Goal: Task Accomplishment & Management: Manage account settings

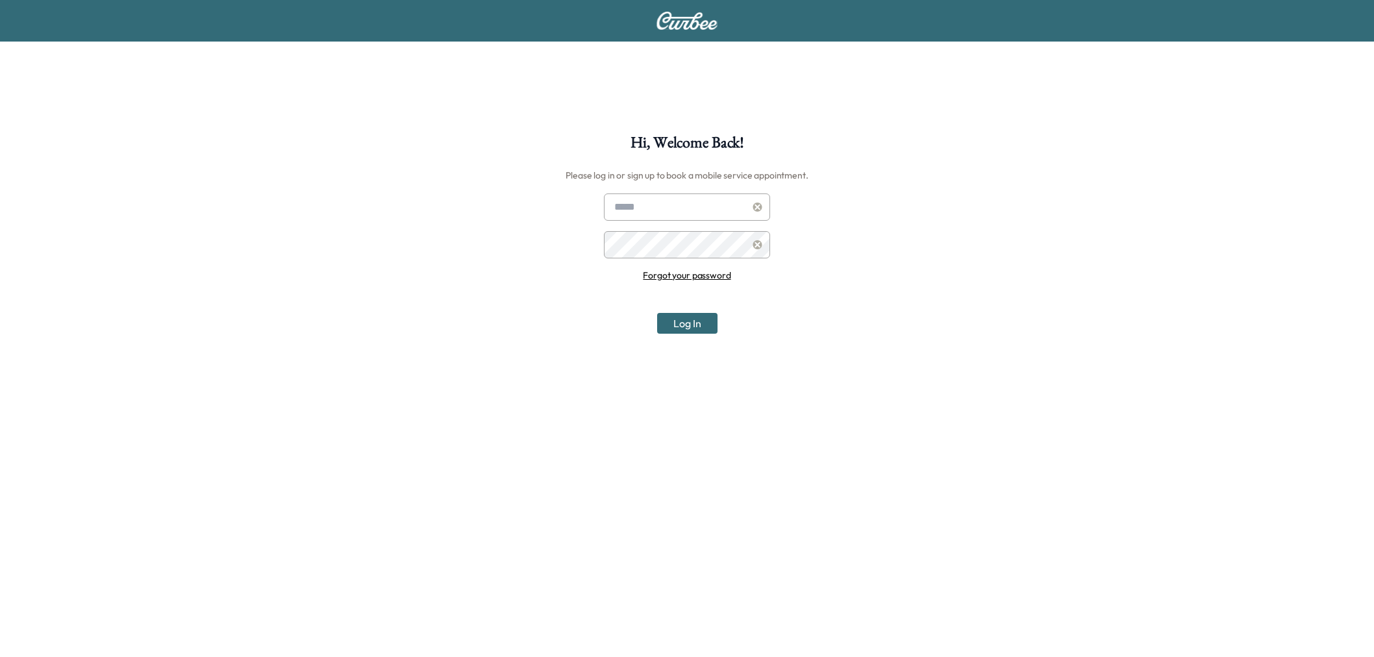
scroll to position [134, 0]
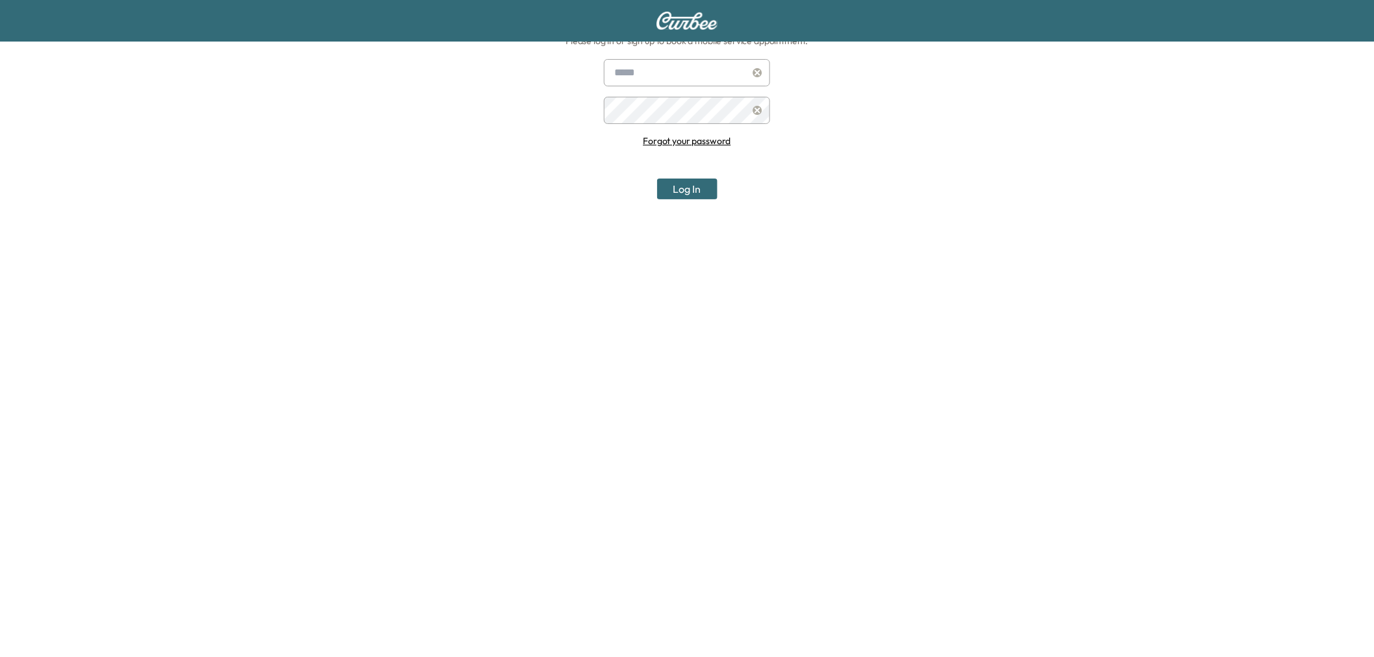
type input "**********"
click at [708, 200] on div "**********" at bounding box center [687, 329] width 1374 height 657
click at [700, 190] on button "Log In" at bounding box center [687, 189] width 60 height 21
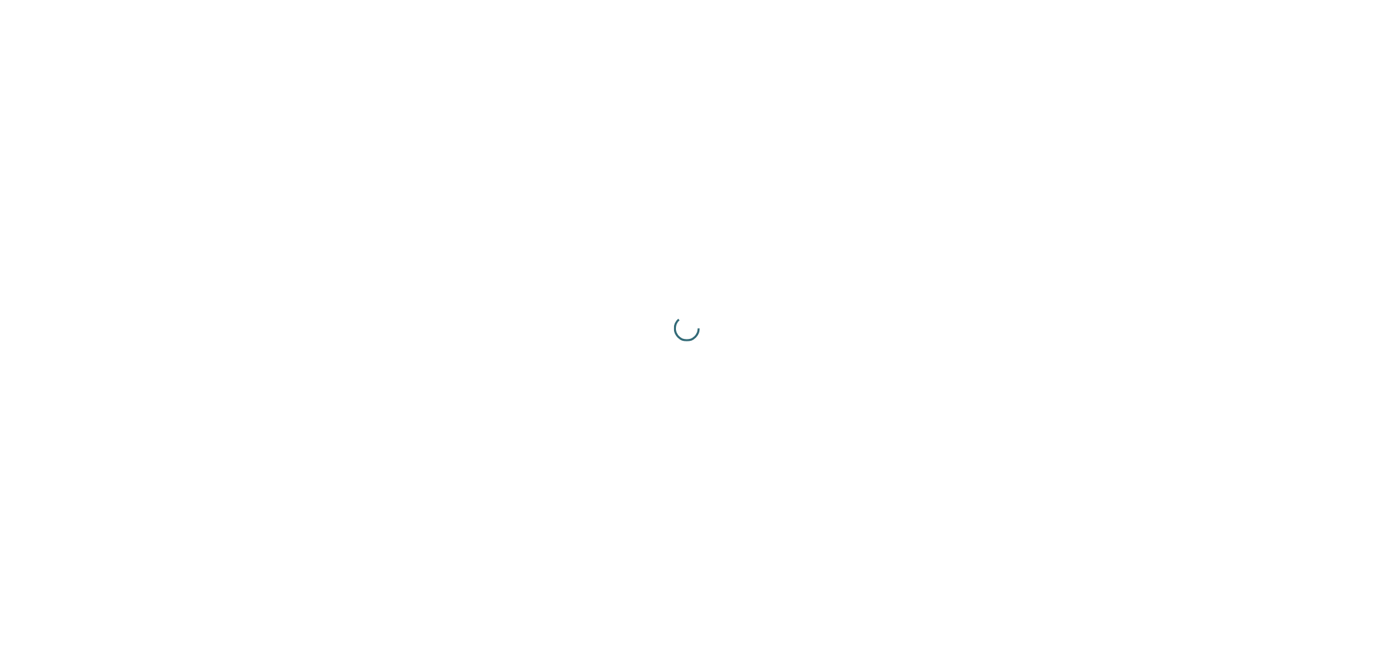
scroll to position [0, 0]
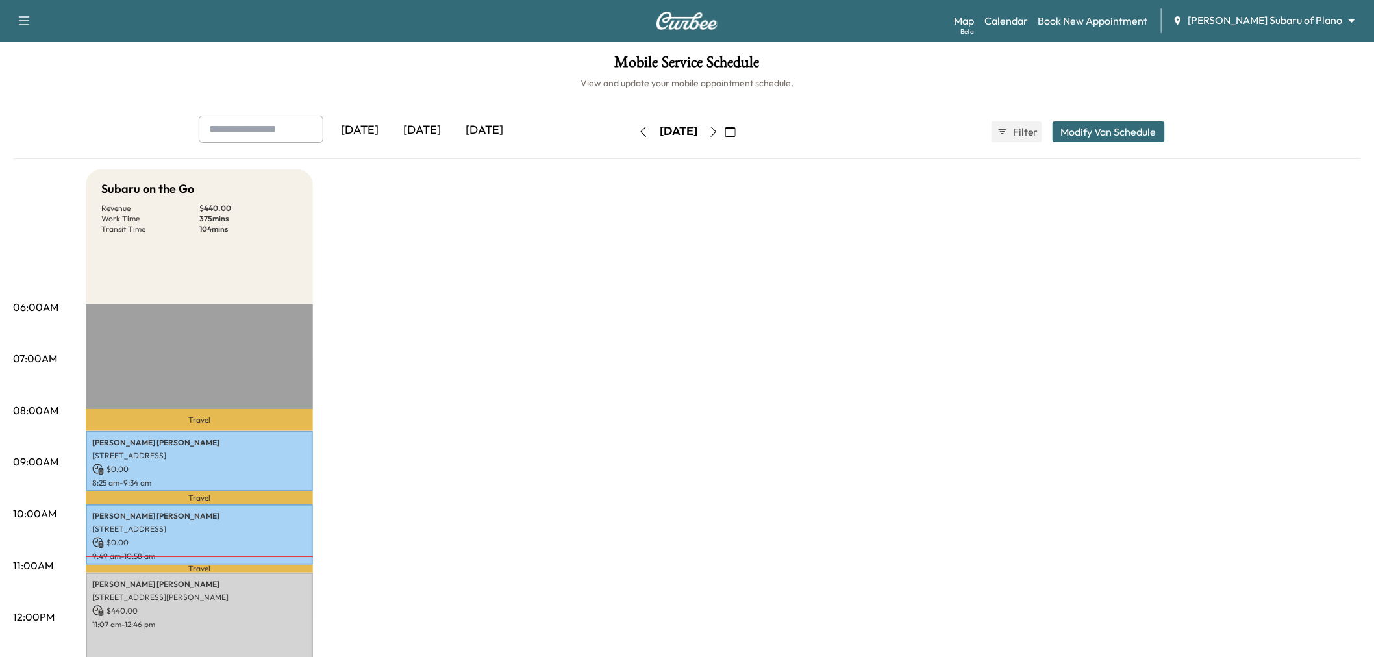
click at [1102, 130] on button "Modify Van Schedule" at bounding box center [1109, 131] width 112 height 21
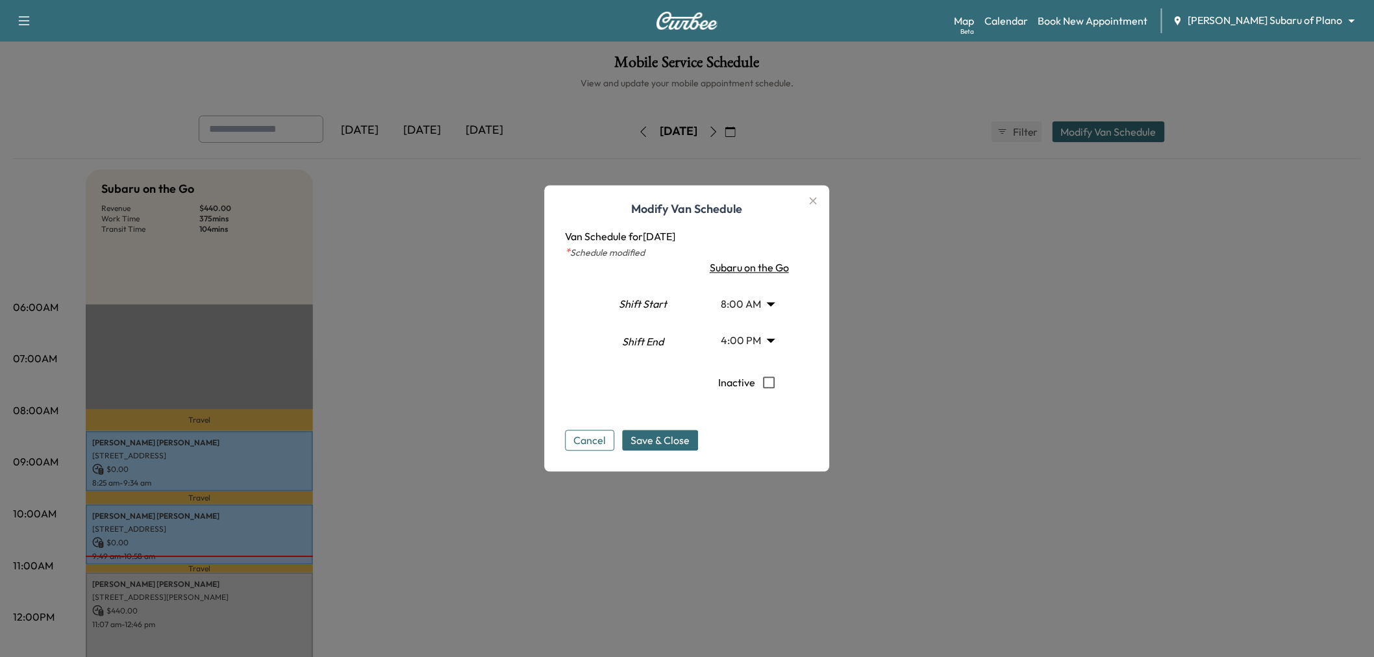
click at [1098, 229] on div at bounding box center [687, 328] width 1374 height 657
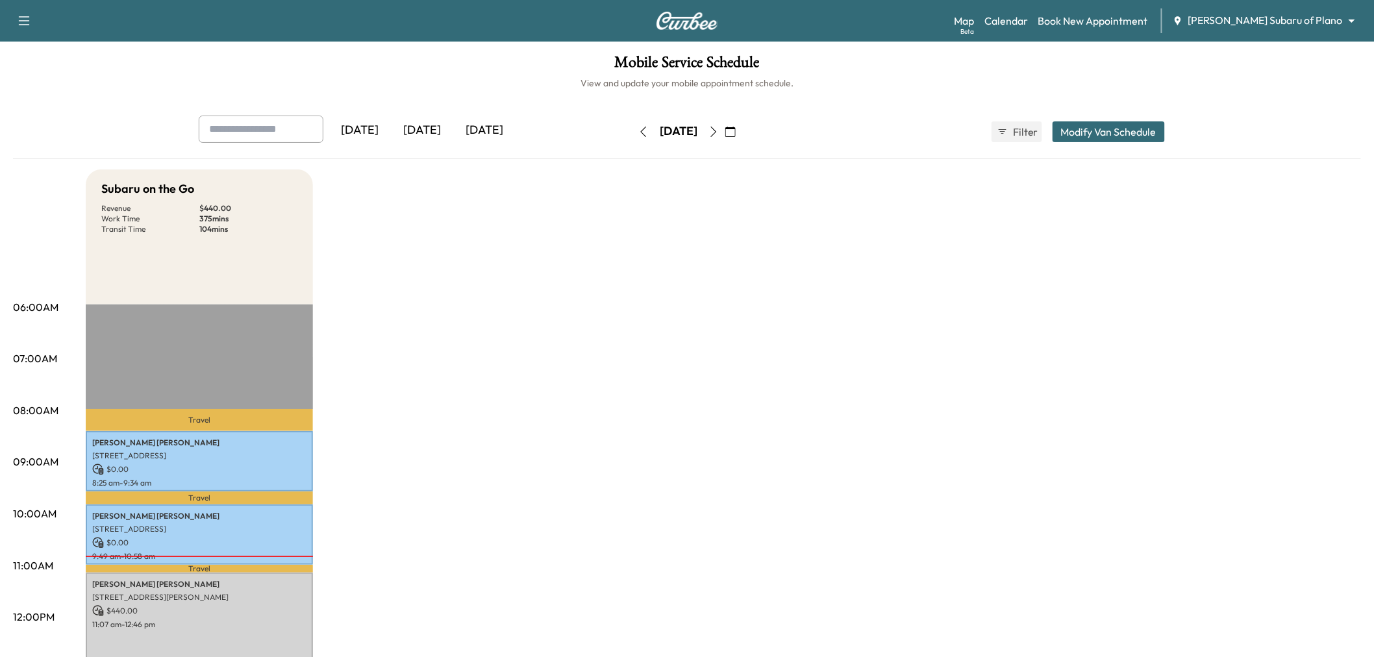
click at [1274, 18] on body "Support Log Out Map Beta Calendar Book New Appointment [PERSON_NAME] Subaru of …" at bounding box center [687, 328] width 1374 height 657
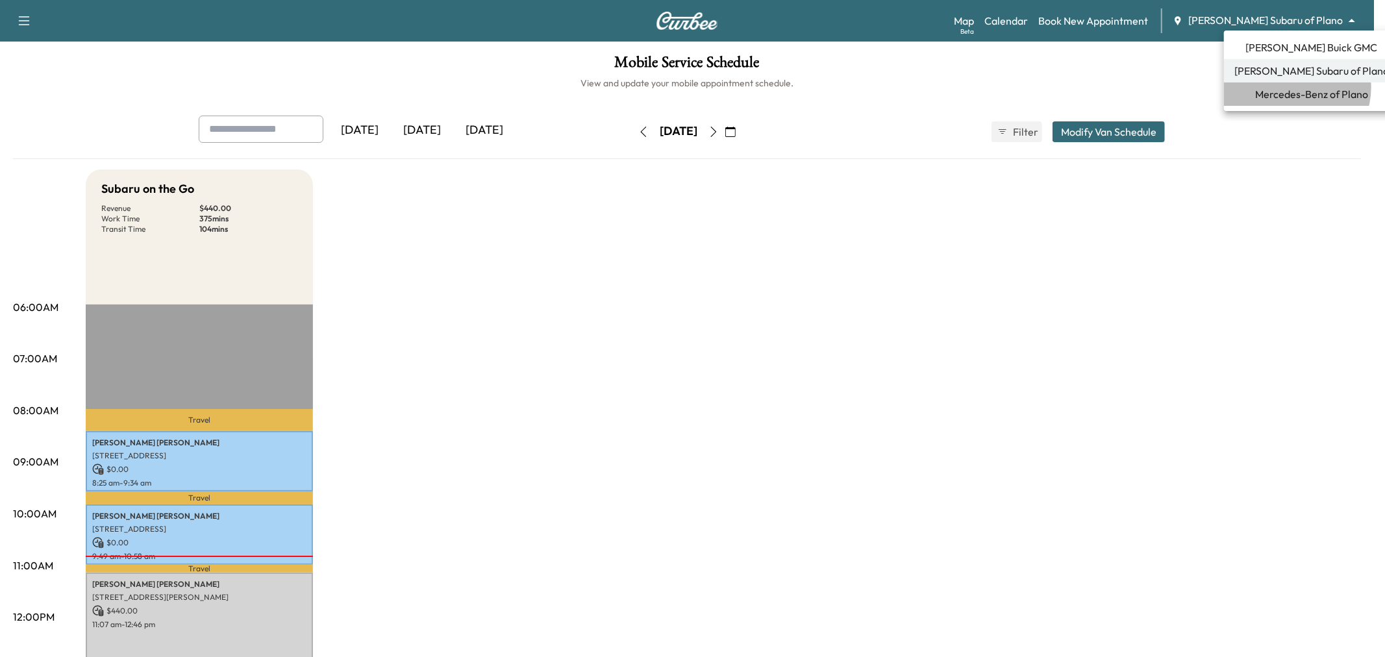
drag, startPoint x: 1296, startPoint y: 88, endPoint x: 1268, endPoint y: 89, distance: 28.6
click at [1294, 89] on span "Mercedes-Benz of Plano" at bounding box center [1311, 94] width 113 height 16
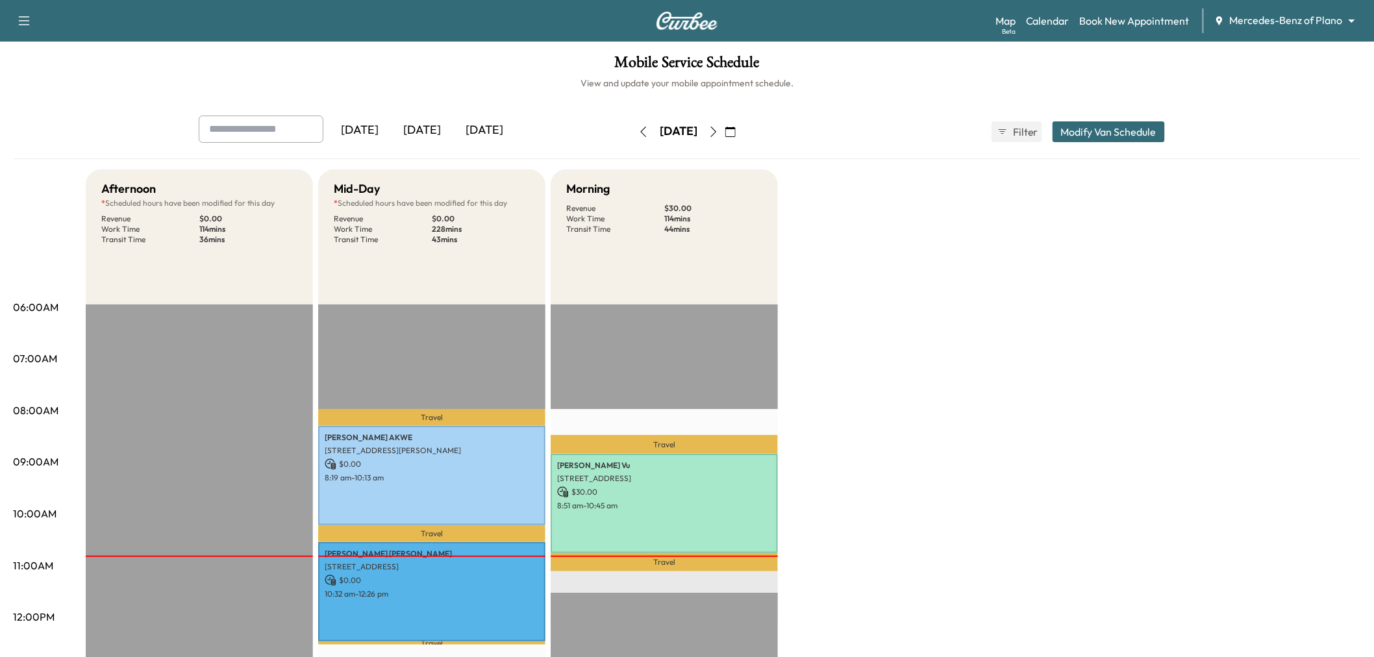
click at [856, 358] on div "Afternoon * Scheduled hours have been modified for this day Revenue $ 0.00 Work…" at bounding box center [724, 657] width 1276 height 974
click at [521, 152] on div "[DATE] [DATE] [DATE] [DATE] September 2025 S M T W T F S 31 1 2 3 4 5 6 7 8 9 1…" at bounding box center [687, 138] width 1348 height 44
click at [512, 136] on div "[DATE]" at bounding box center [484, 131] width 62 height 30
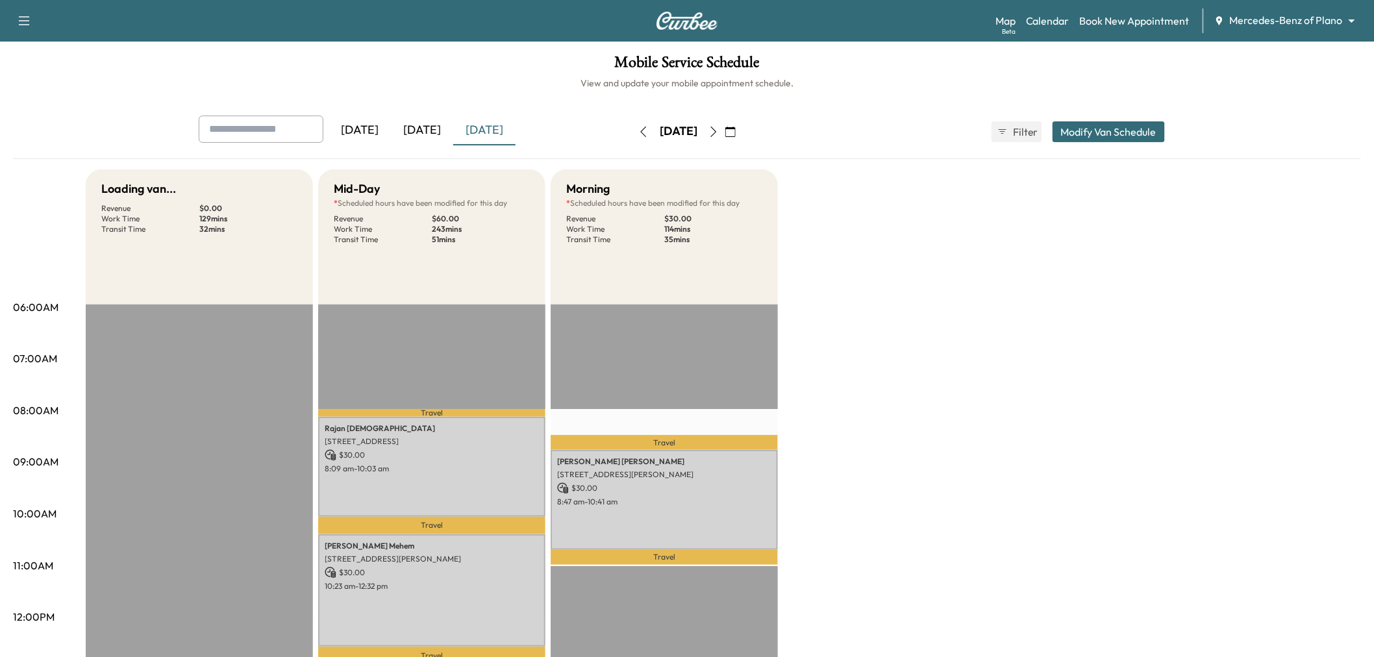
drag, startPoint x: 710, startPoint y: 347, endPoint x: 769, endPoint y: 371, distance: 63.8
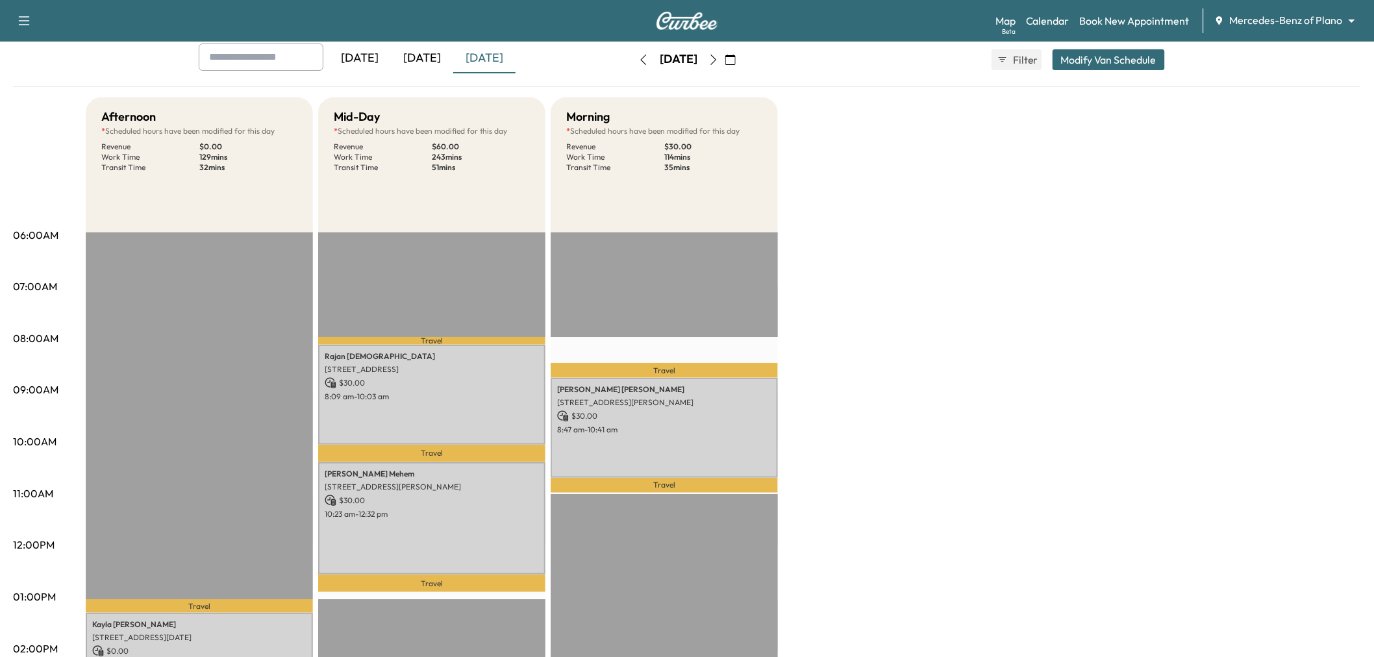
scroll to position [216, 0]
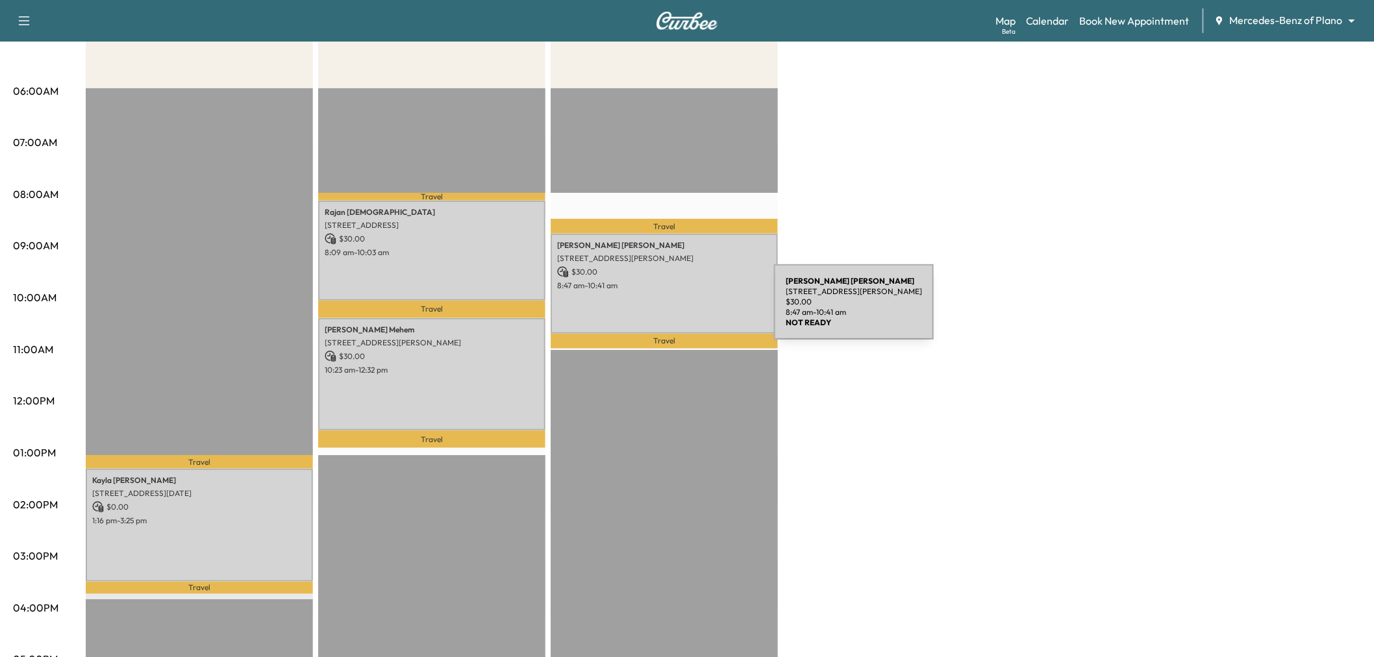
click at [677, 310] on div "[PERSON_NAME] [STREET_ADDRESS][PERSON_NAME] $ 30.00 8:47 am - 10:41 am" at bounding box center [664, 283] width 227 height 99
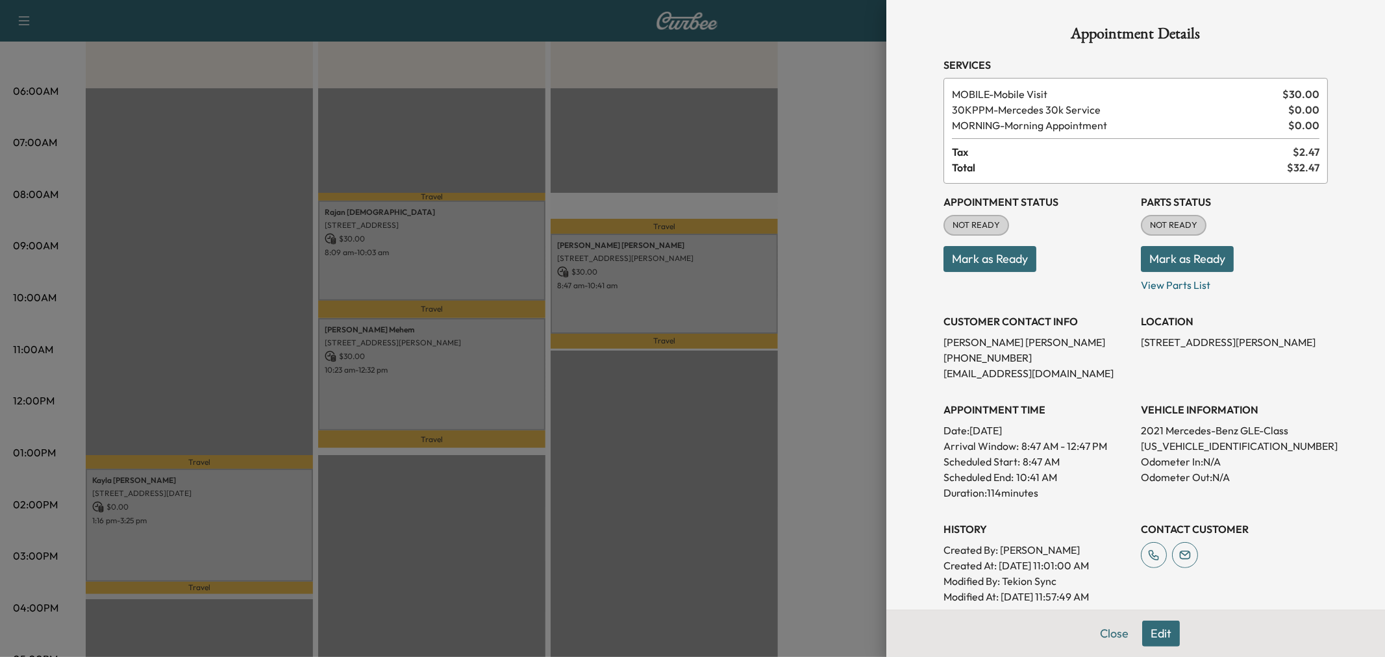
click at [677, 310] on div at bounding box center [692, 328] width 1385 height 657
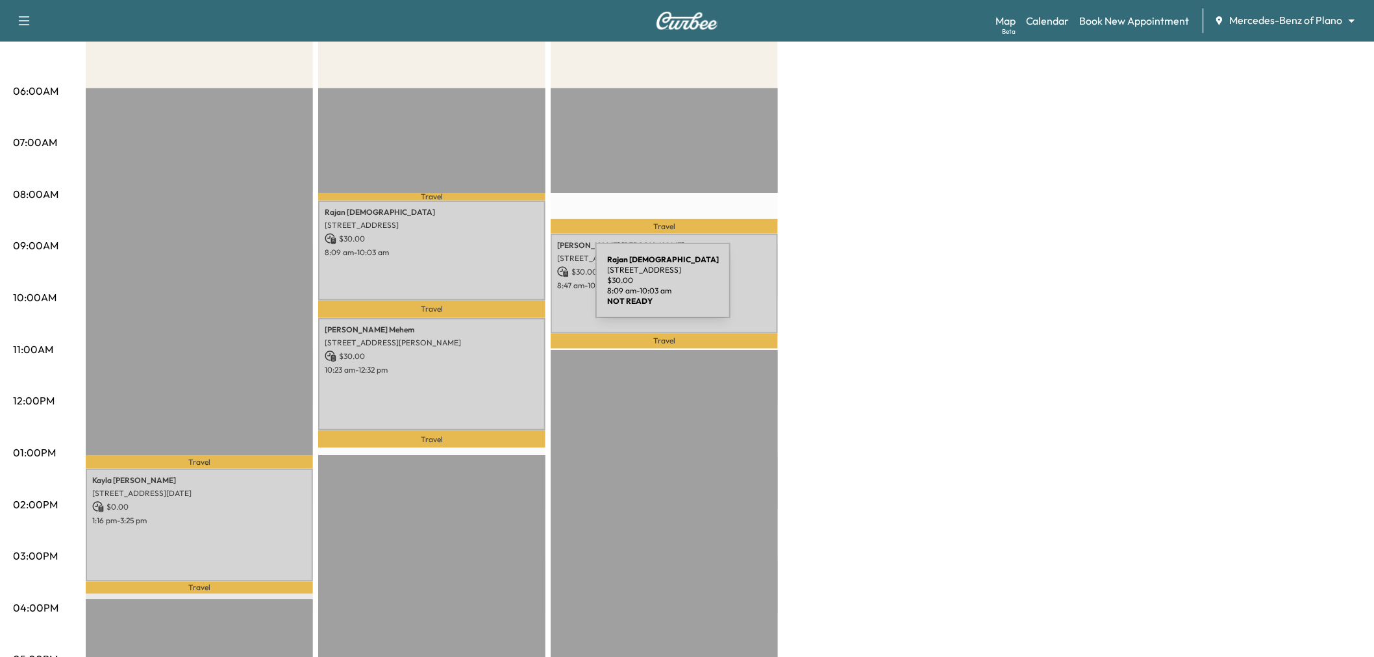
click at [388, 235] on p "$ 30.00" at bounding box center [432, 239] width 214 height 12
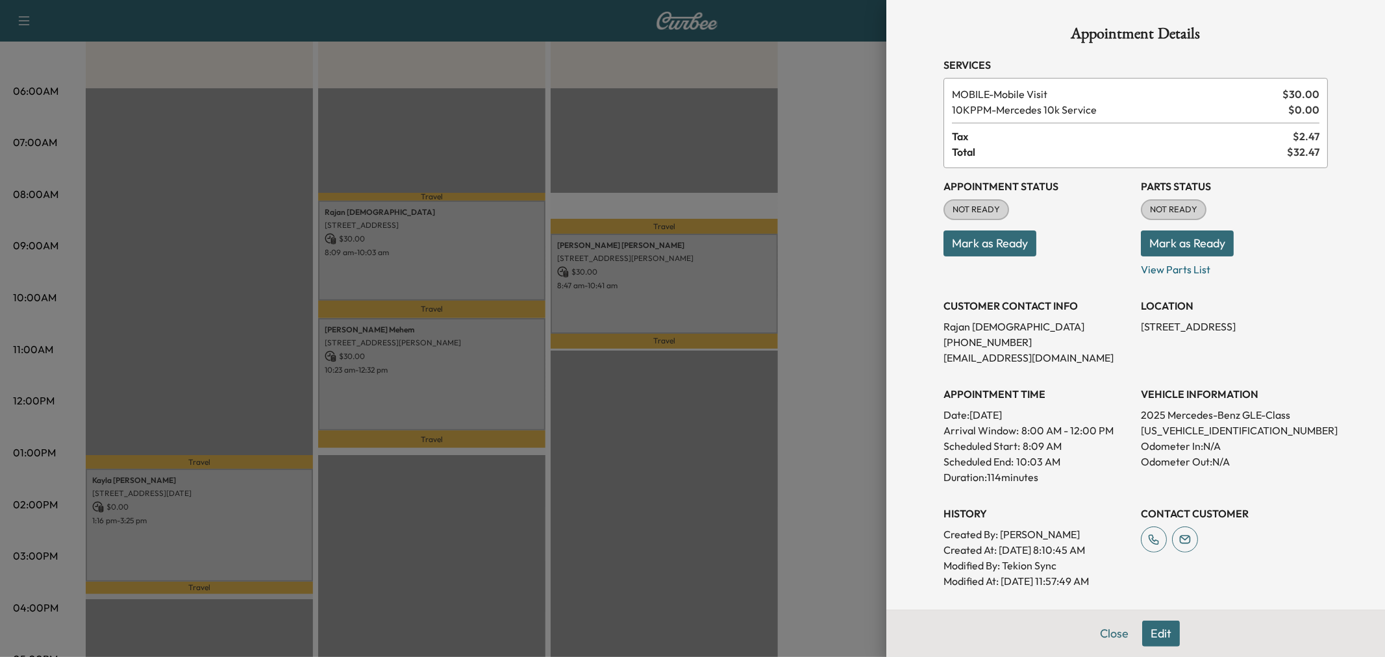
click at [470, 245] on div at bounding box center [692, 328] width 1385 height 657
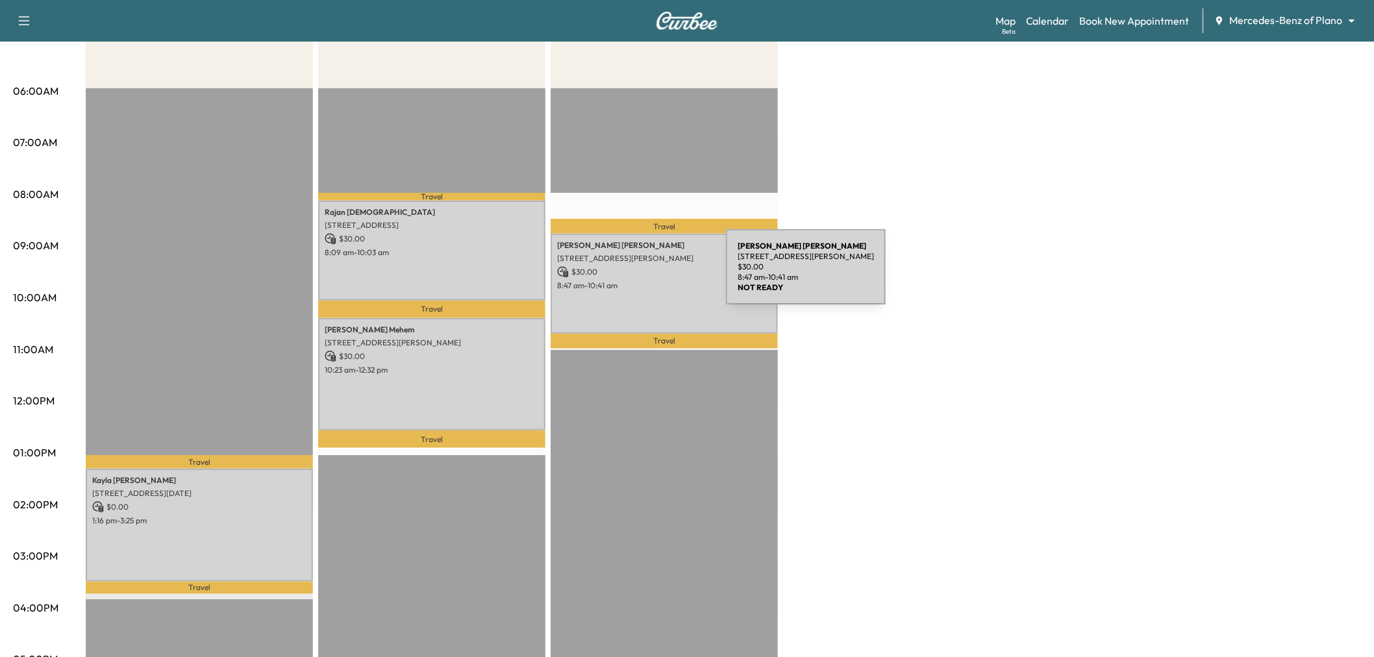
click at [648, 281] on p "8:47 am - 10:41 am" at bounding box center [664, 286] width 214 height 10
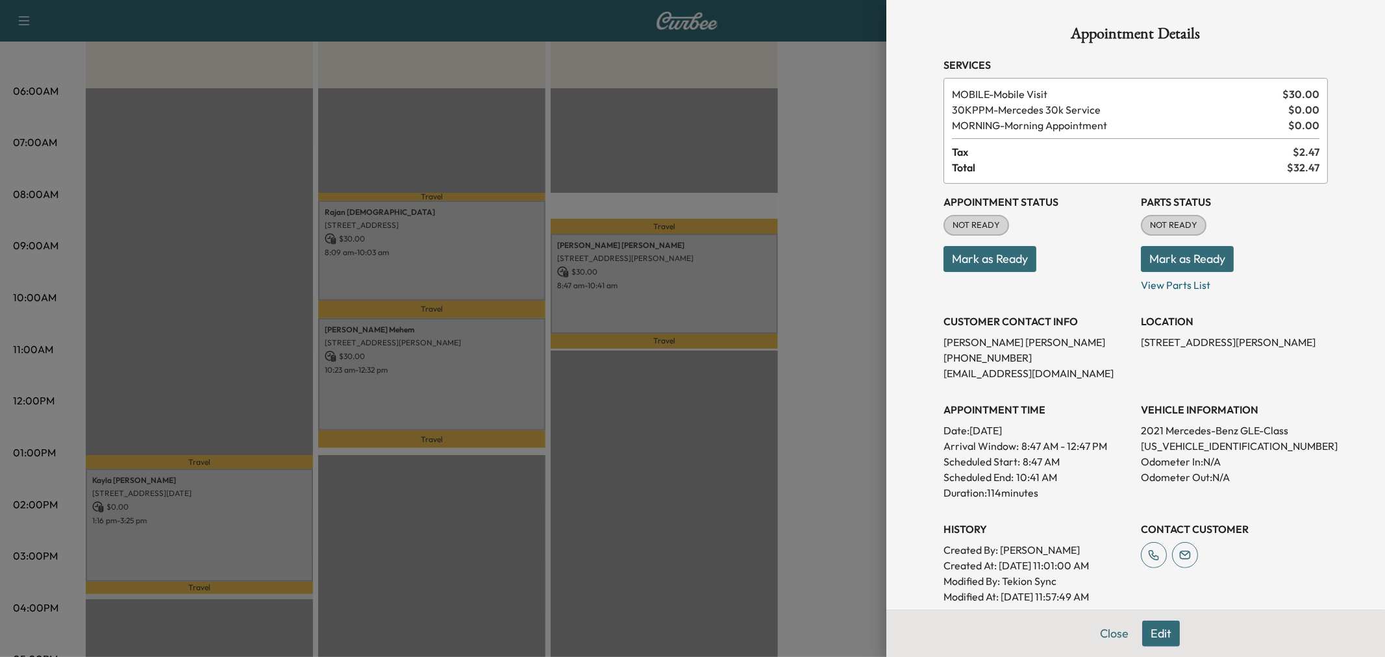
click at [648, 278] on div at bounding box center [692, 328] width 1385 height 657
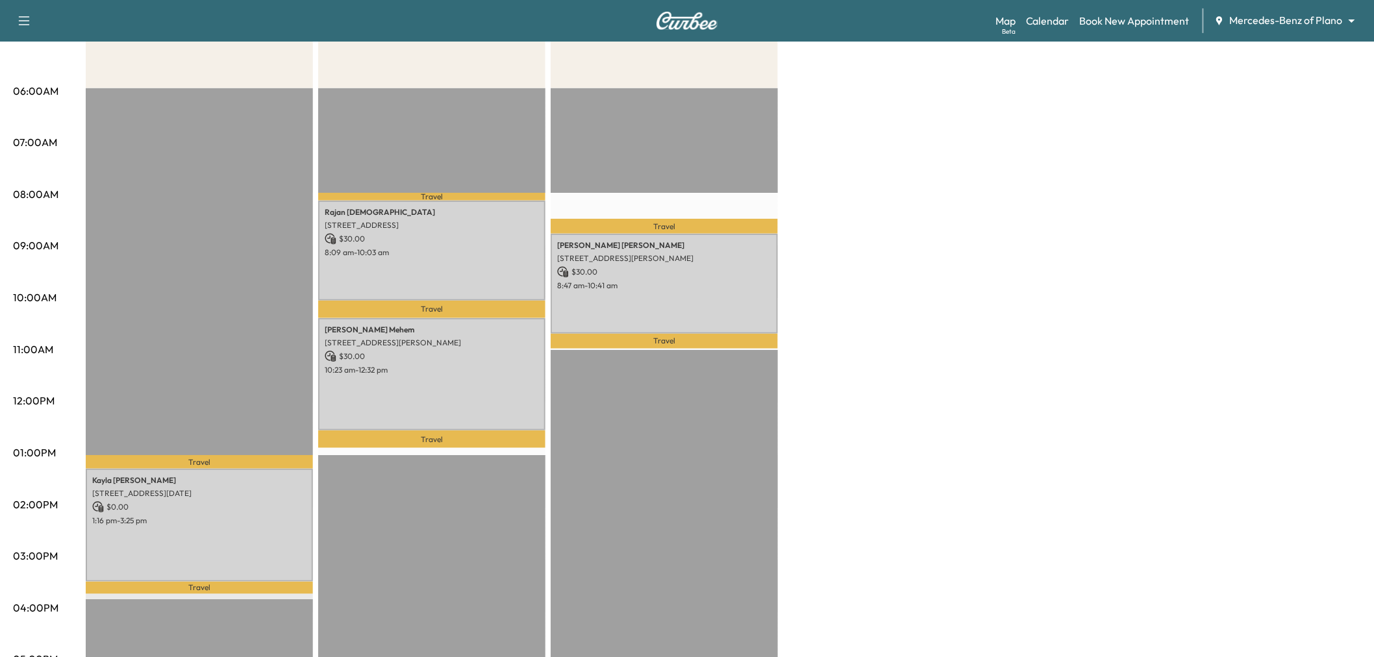
drag, startPoint x: 864, startPoint y: 269, endPoint x: 801, endPoint y: 287, distance: 64.9
click at [854, 273] on div "Afternoon * Scheduled hours have been modified for this day Revenue $ 0.00 Work…" at bounding box center [724, 440] width 1276 height 974
click at [765, 295] on div "[PERSON_NAME] [STREET_ADDRESS][PERSON_NAME] $ 30.00 8:47 am - 10:41 am" at bounding box center [664, 283] width 227 height 99
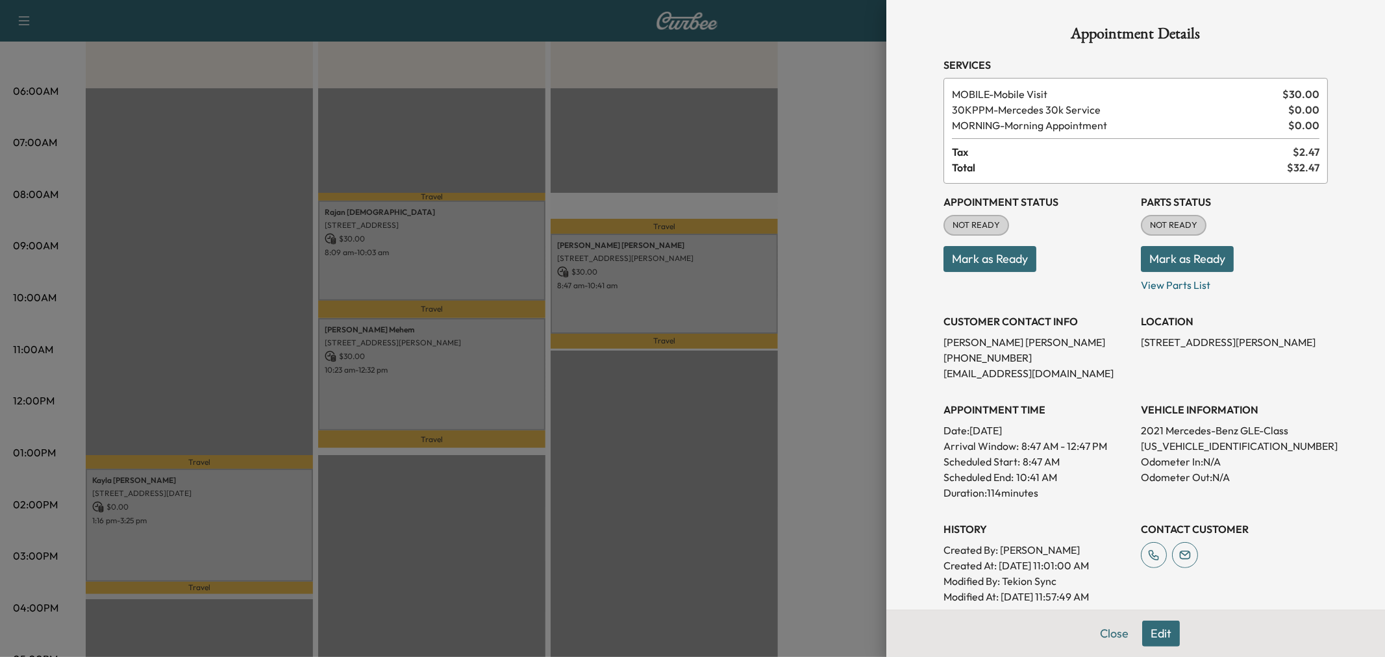
click at [1142, 635] on button "Edit" at bounding box center [1161, 634] width 38 height 26
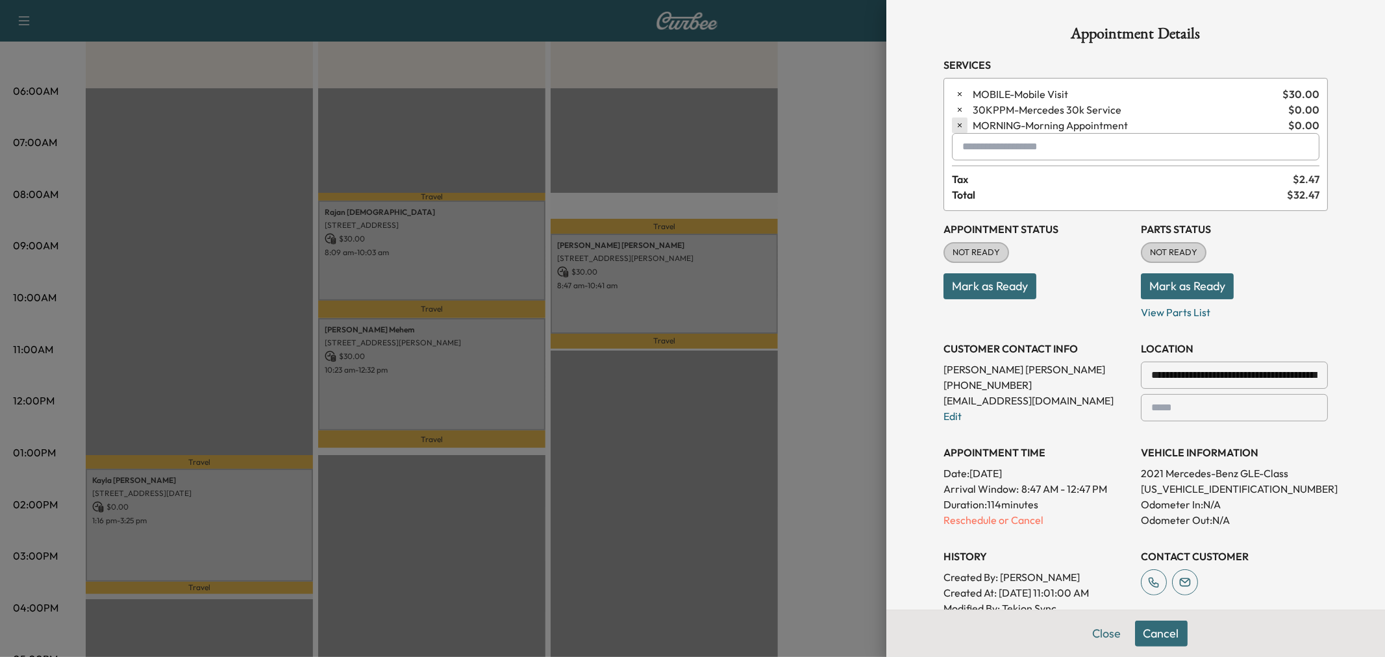
click at [958, 124] on icon "button" at bounding box center [960, 125] width 4 height 4
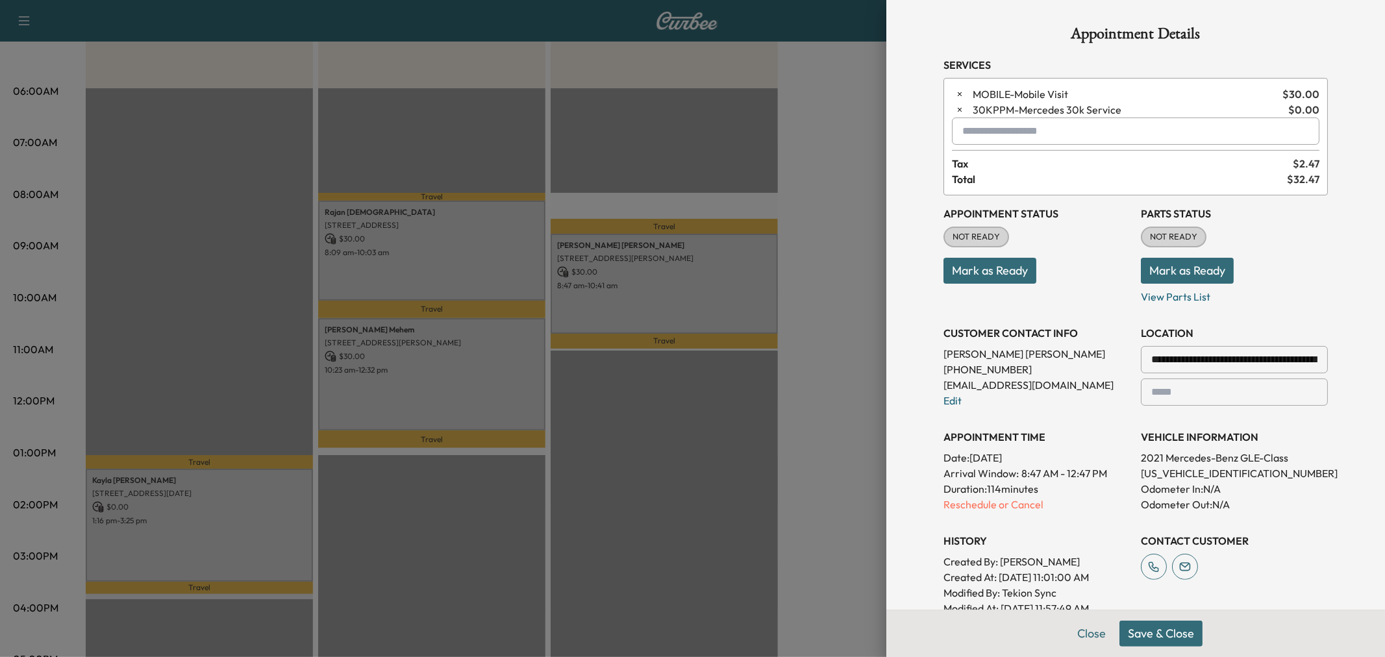
click at [986, 140] on input "text" at bounding box center [1136, 131] width 368 height 27
click at [1063, 159] on p "MIDDAY - Mid-Day Appointment" at bounding box center [1089, 166] width 283 height 18
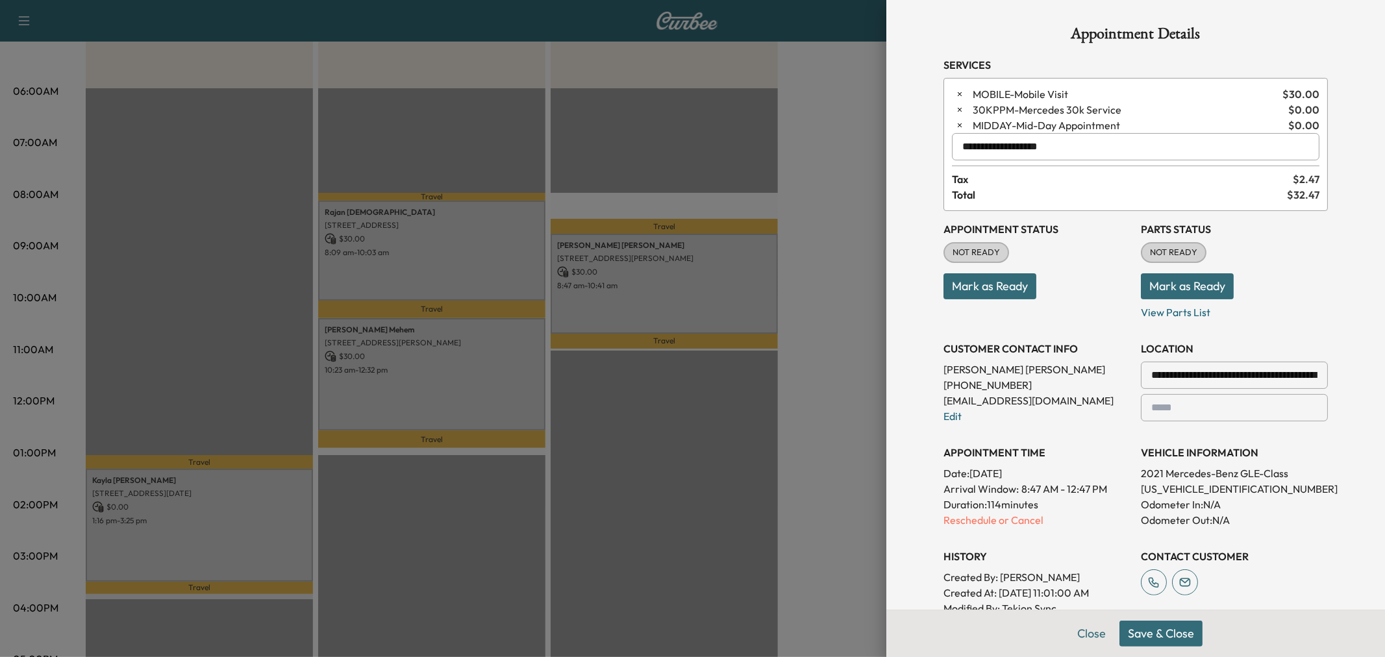
type input "**********"
click at [1159, 635] on button "Save & Close" at bounding box center [1161, 634] width 83 height 26
click at [828, 405] on div at bounding box center [692, 328] width 1385 height 657
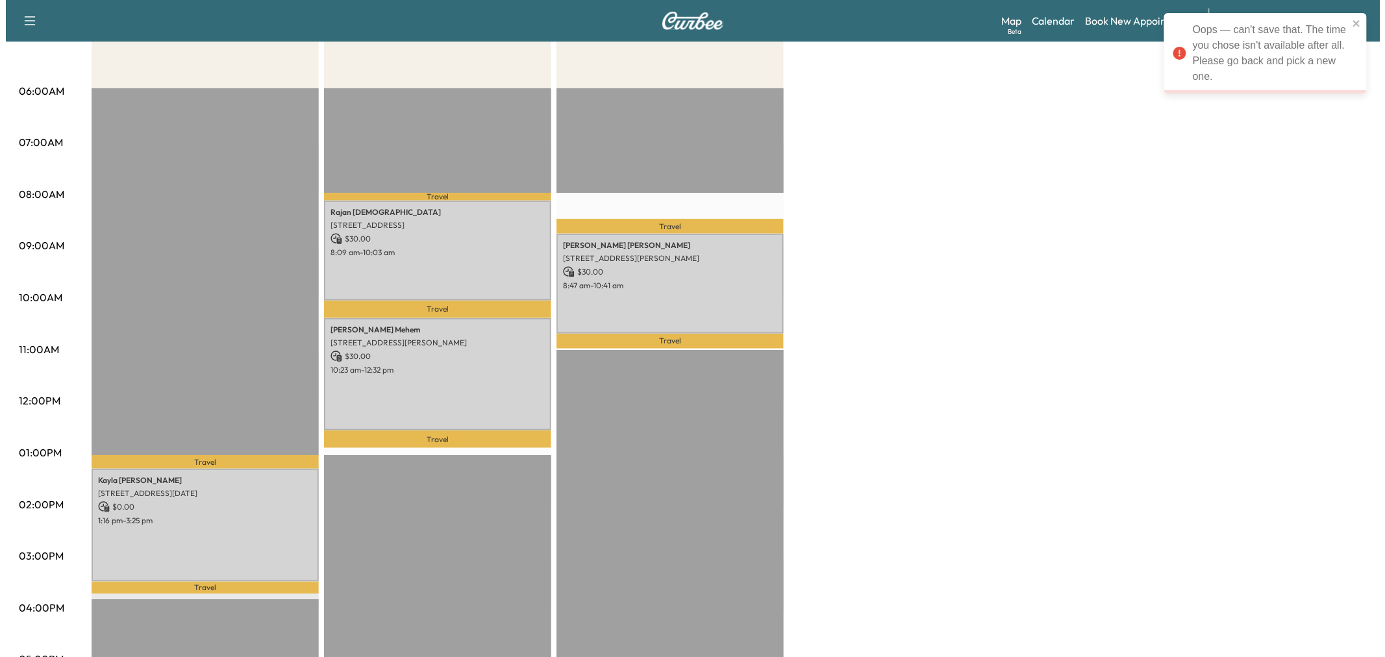
scroll to position [72, 0]
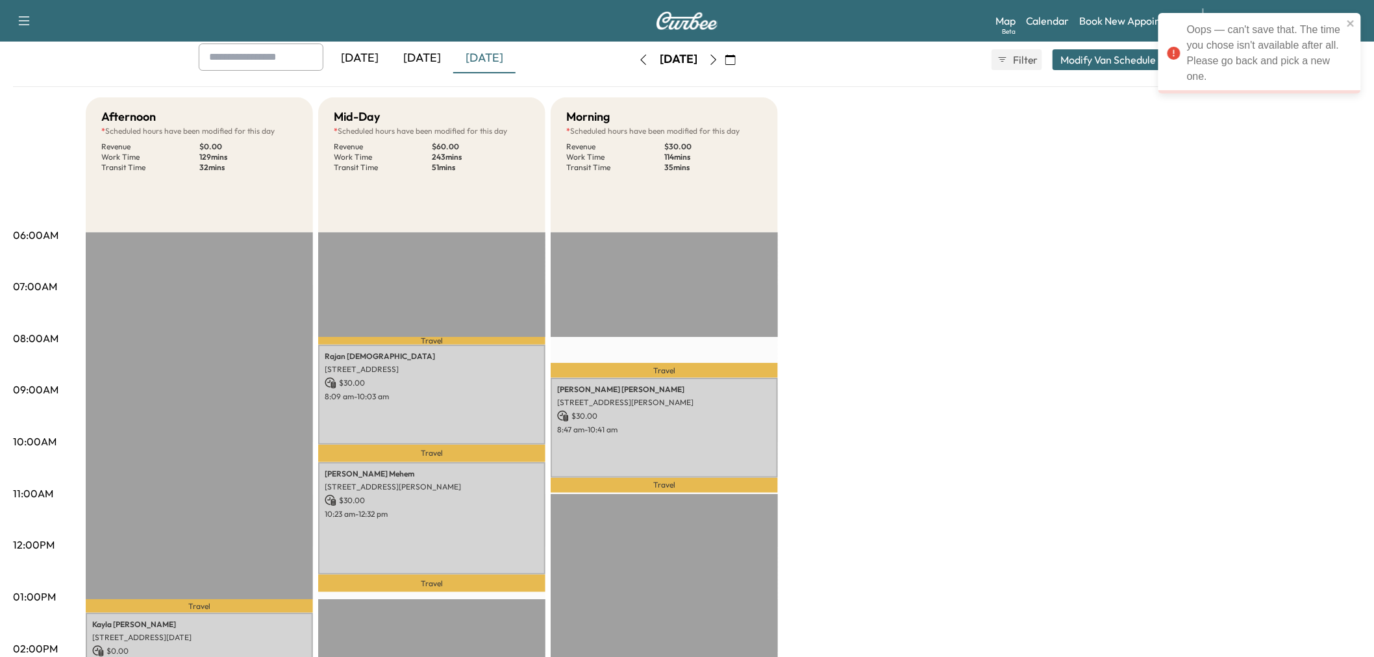
click at [1070, 60] on button "Modify Van Schedule" at bounding box center [1109, 59] width 112 height 21
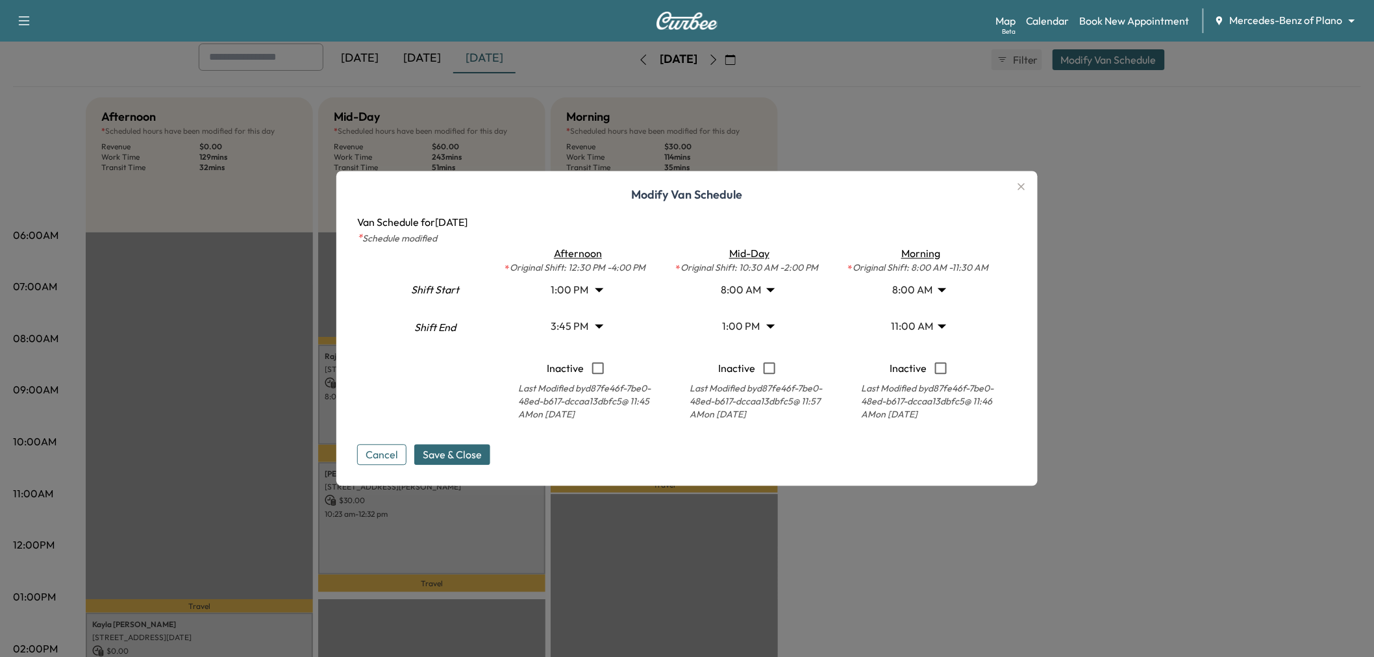
click at [764, 329] on body "Support Log Out Map Beta Calendar Book New Appointment Mercedes-Benz of Plano *…" at bounding box center [687, 256] width 1374 height 657
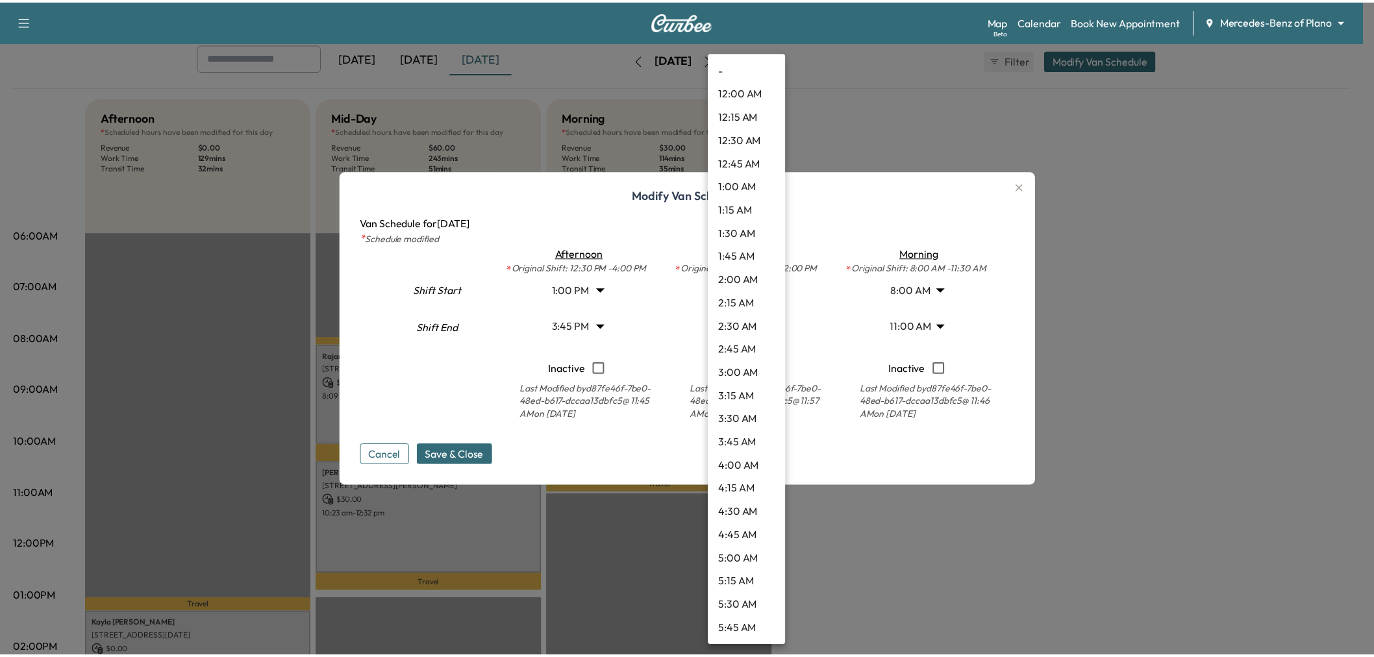
scroll to position [958, 0]
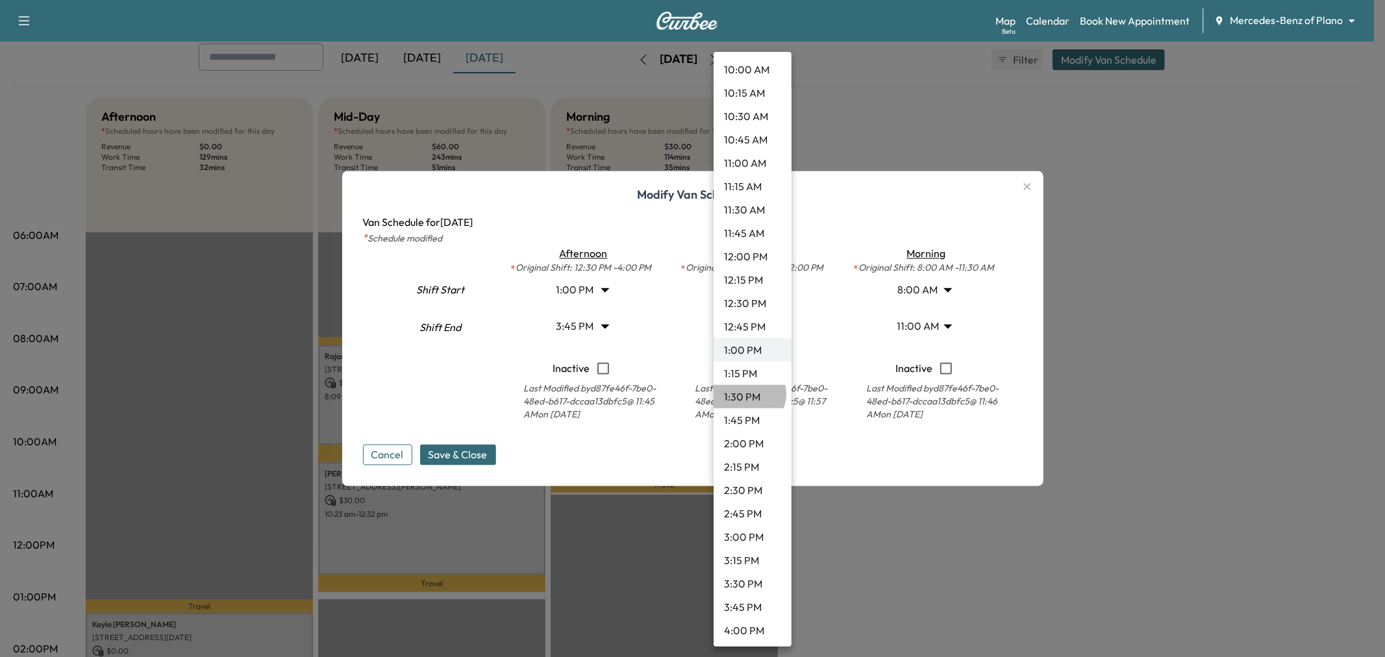
click at [748, 394] on li "1:30 PM" at bounding box center [753, 396] width 78 height 23
type input "****"
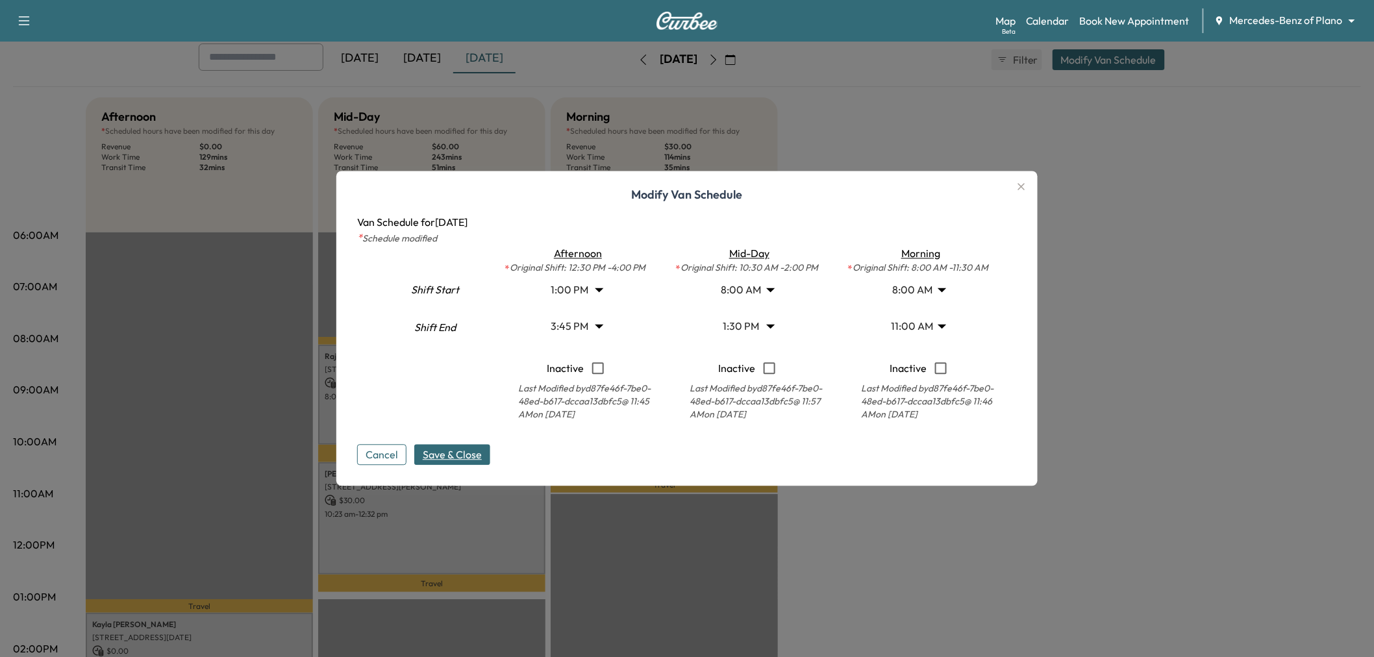
click at [444, 459] on span "Save & Close" at bounding box center [452, 456] width 59 height 16
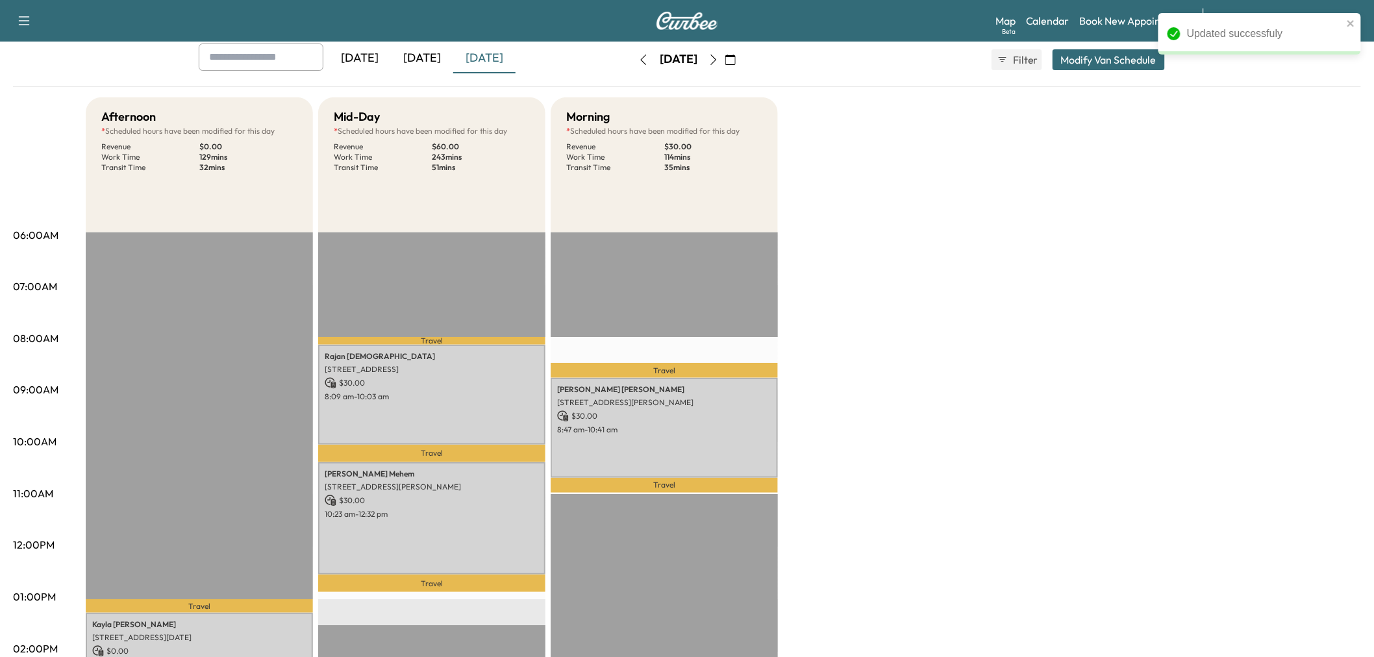
scroll to position [0, 0]
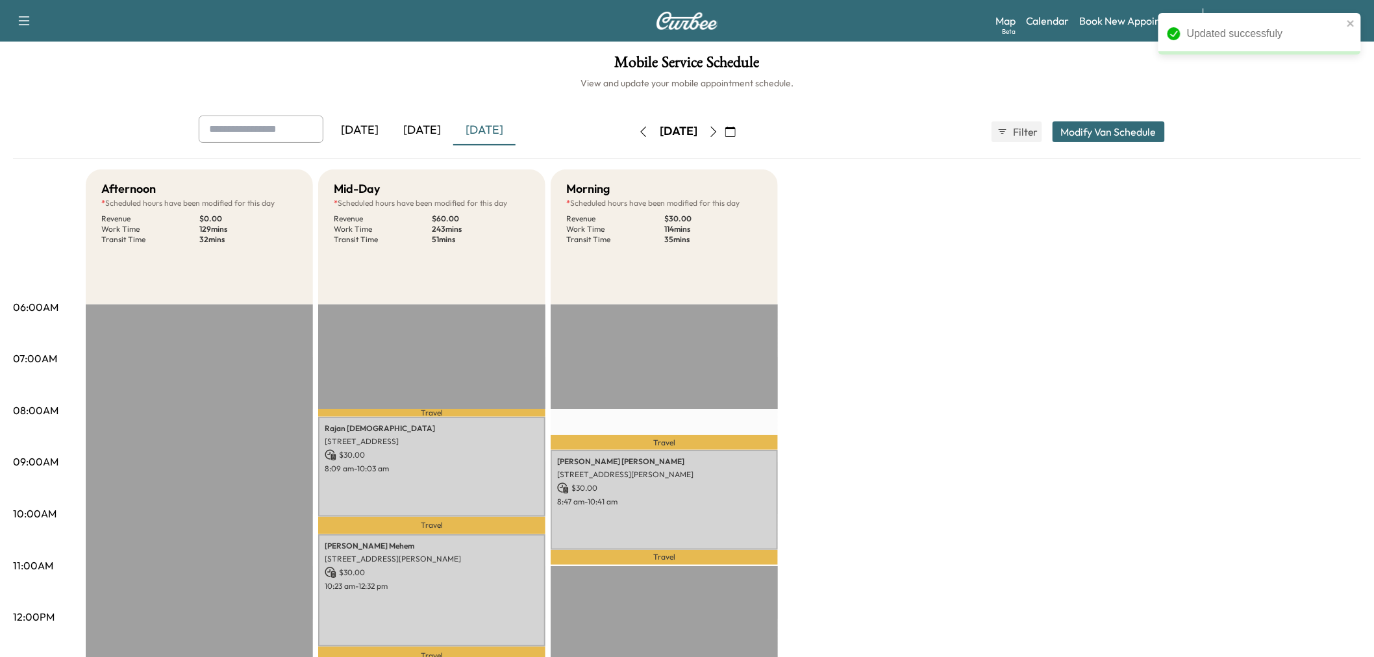
click at [1081, 122] on button "Modify Van Schedule" at bounding box center [1109, 131] width 112 height 21
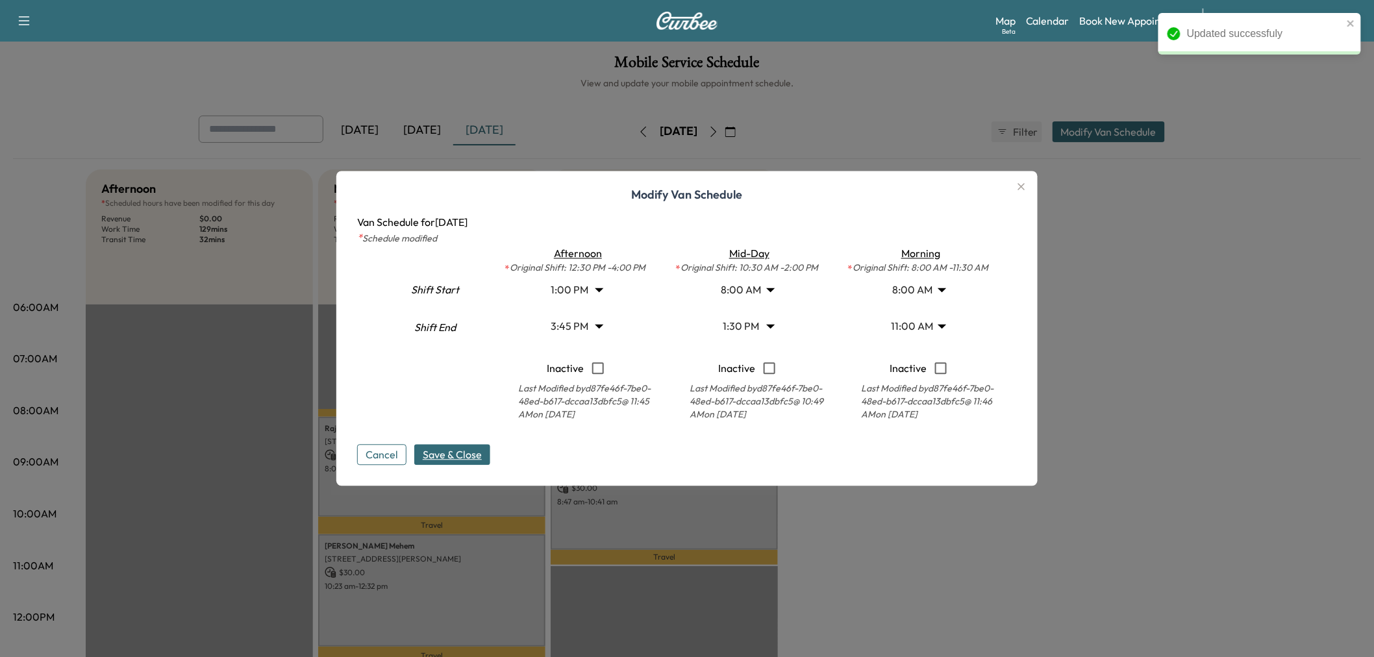
click at [1024, 184] on icon "button" at bounding box center [1021, 186] width 7 height 7
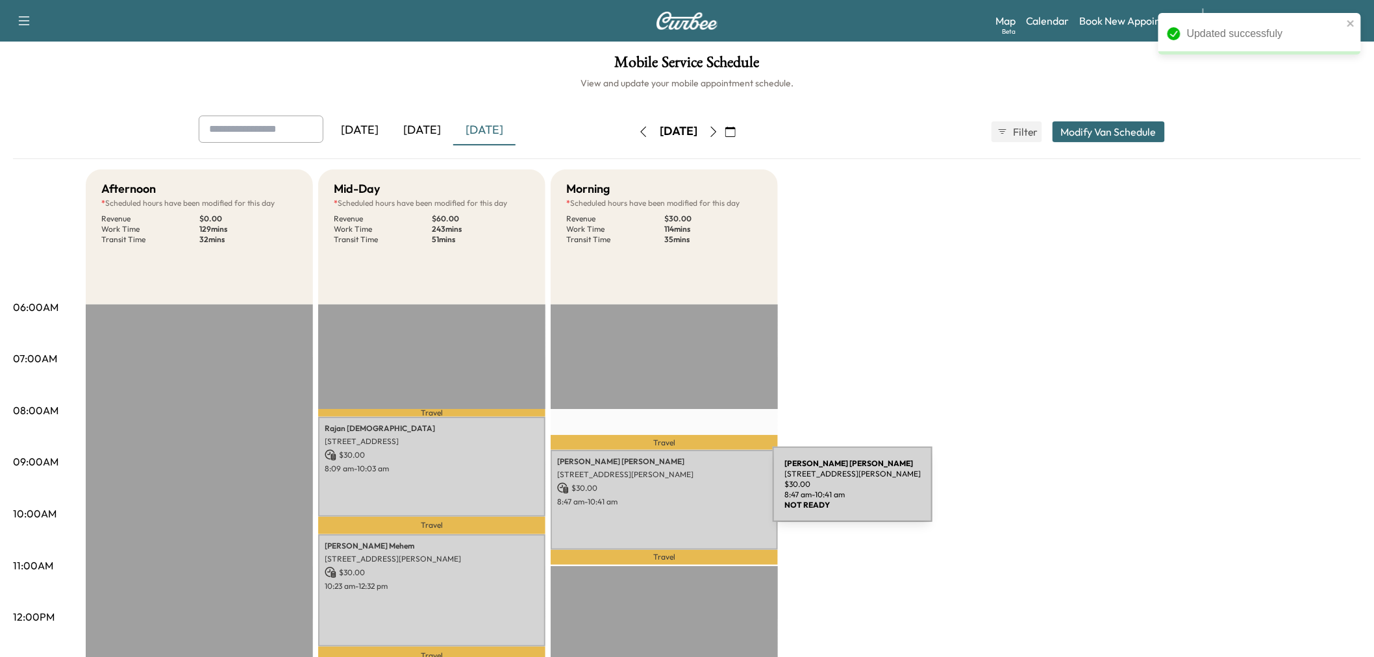
click at [675, 492] on div "[PERSON_NAME] [STREET_ADDRESS][PERSON_NAME] $ 30.00 8:47 am - 10:41 am" at bounding box center [664, 499] width 227 height 99
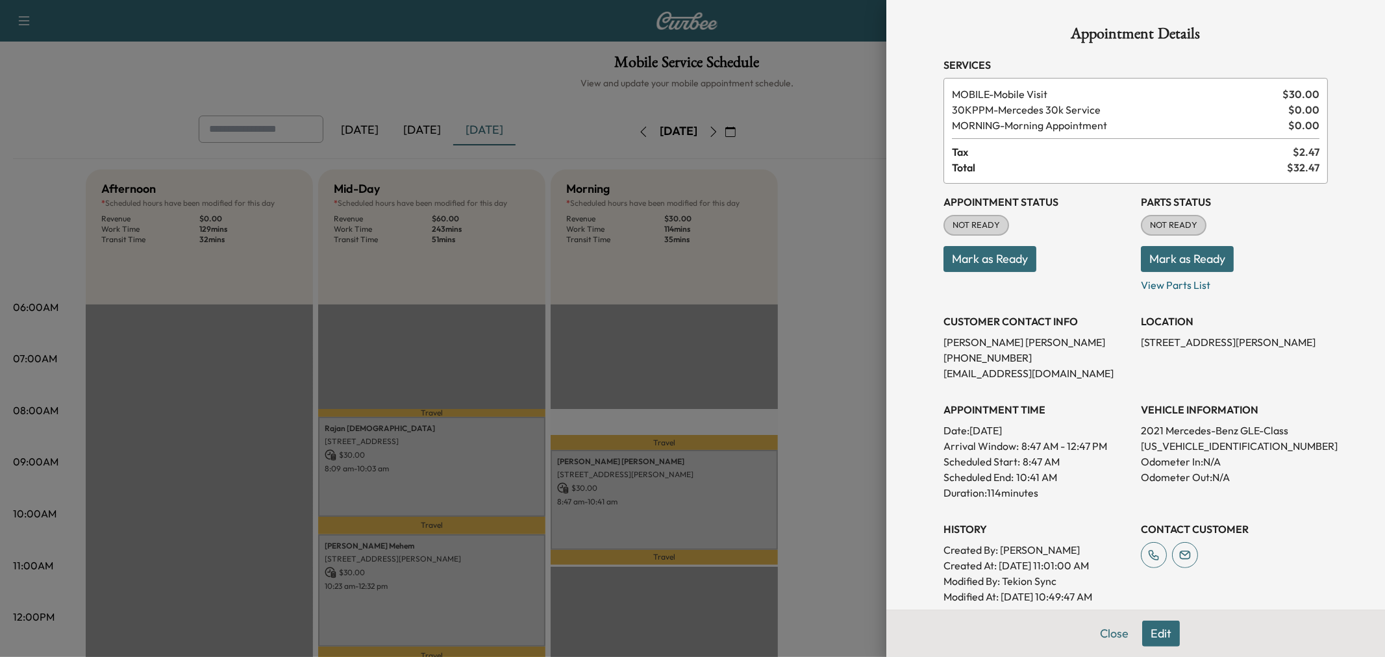
click at [1165, 647] on div "Close Edit" at bounding box center [1136, 633] width 499 height 47
click at [1165, 631] on button "Edit" at bounding box center [1161, 634] width 38 height 26
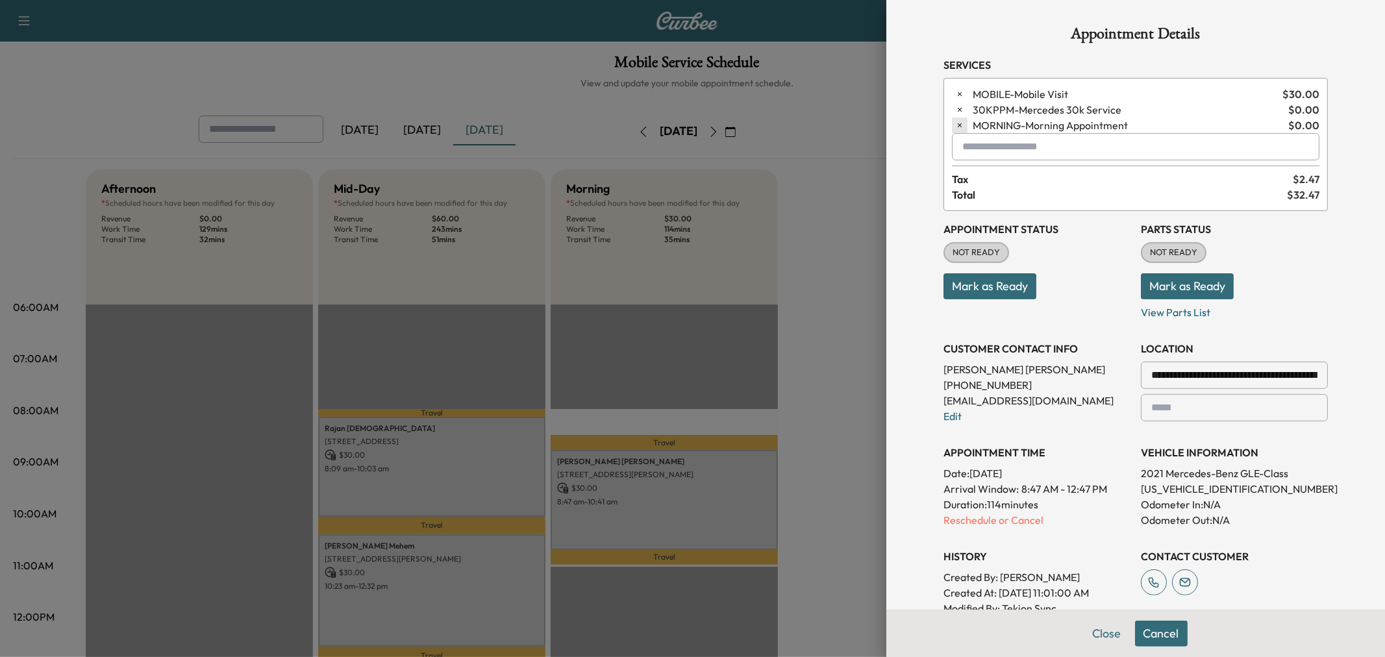
click at [955, 130] on icon "button" at bounding box center [959, 125] width 9 height 9
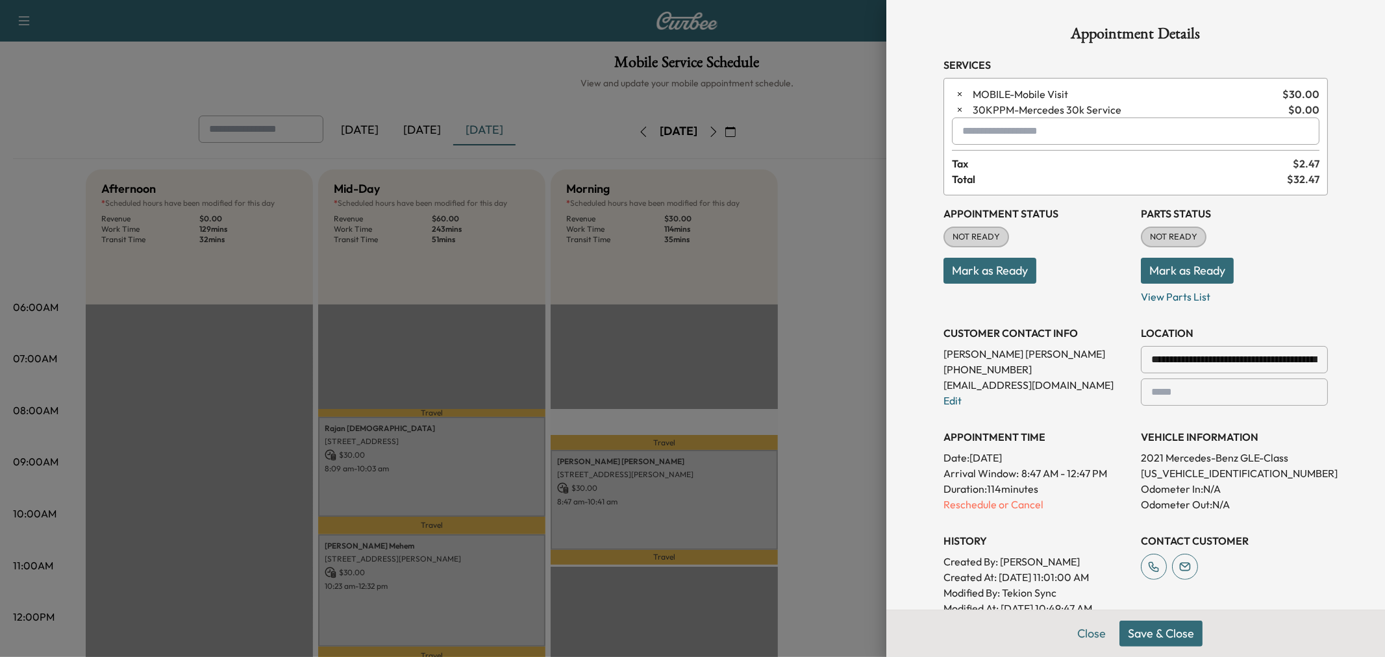
click at [998, 134] on input "text" at bounding box center [1136, 131] width 368 height 27
click at [1040, 162] on p "MIDDAY - Mid-Day Appointment" at bounding box center [1089, 165] width 283 height 18
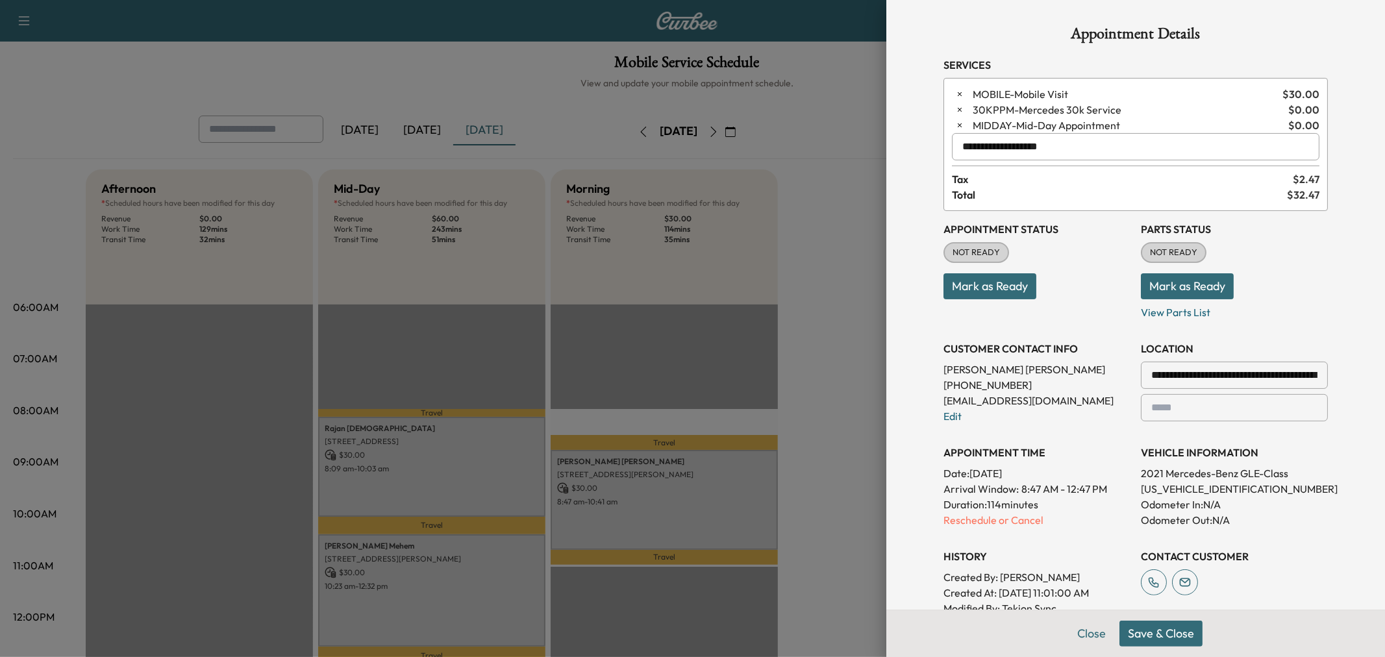
type input "**********"
click at [1154, 633] on button "Save & Close" at bounding box center [1161, 634] width 83 height 26
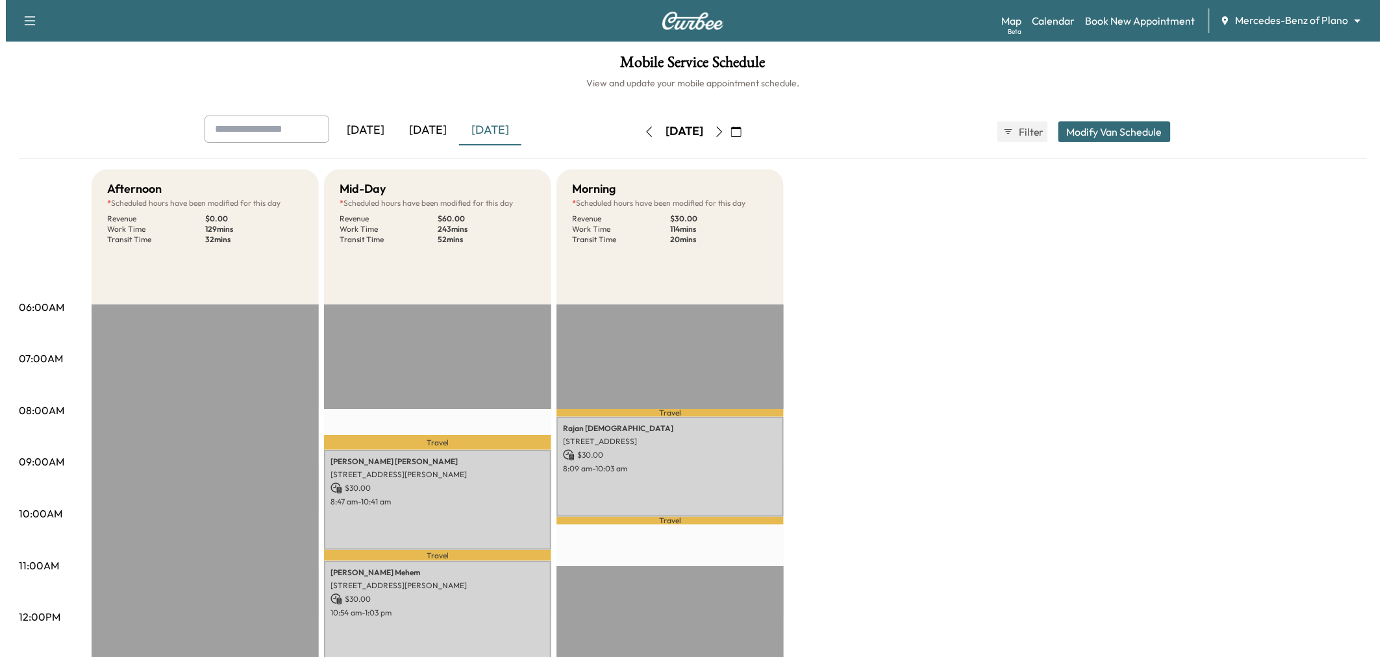
scroll to position [72, 0]
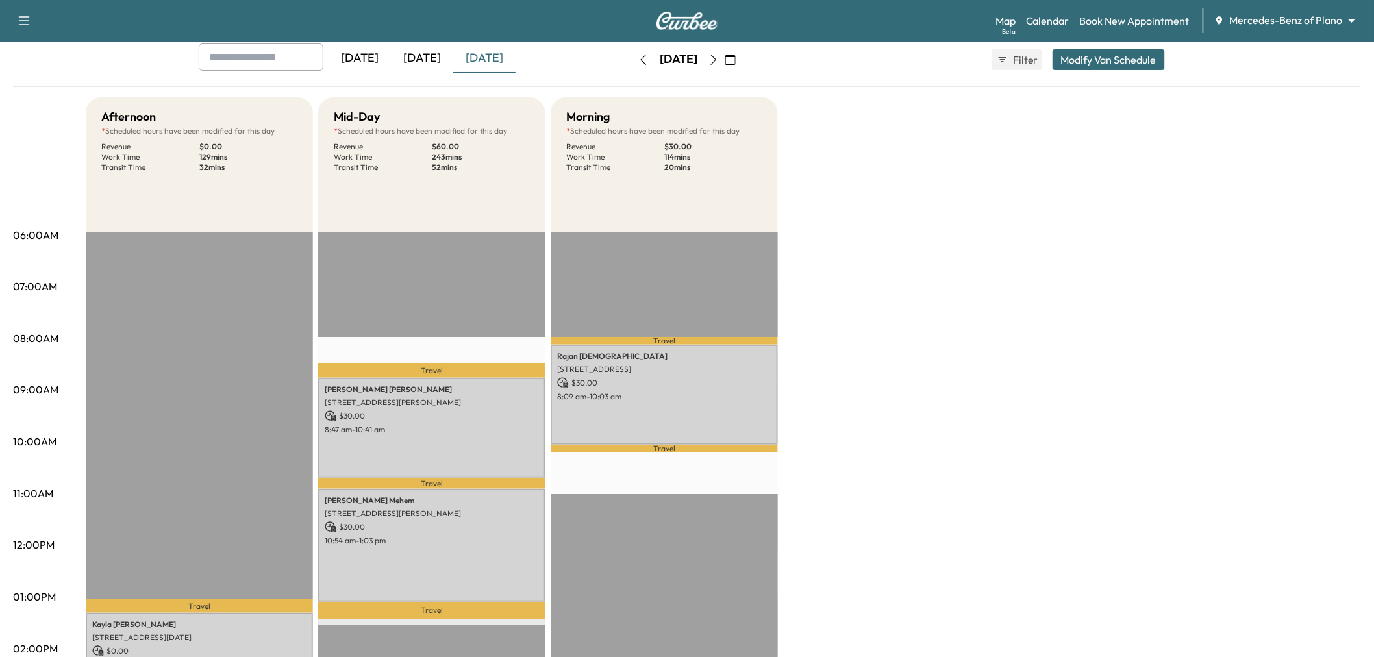
click at [1085, 56] on button "Modify Van Schedule" at bounding box center [1109, 59] width 112 height 21
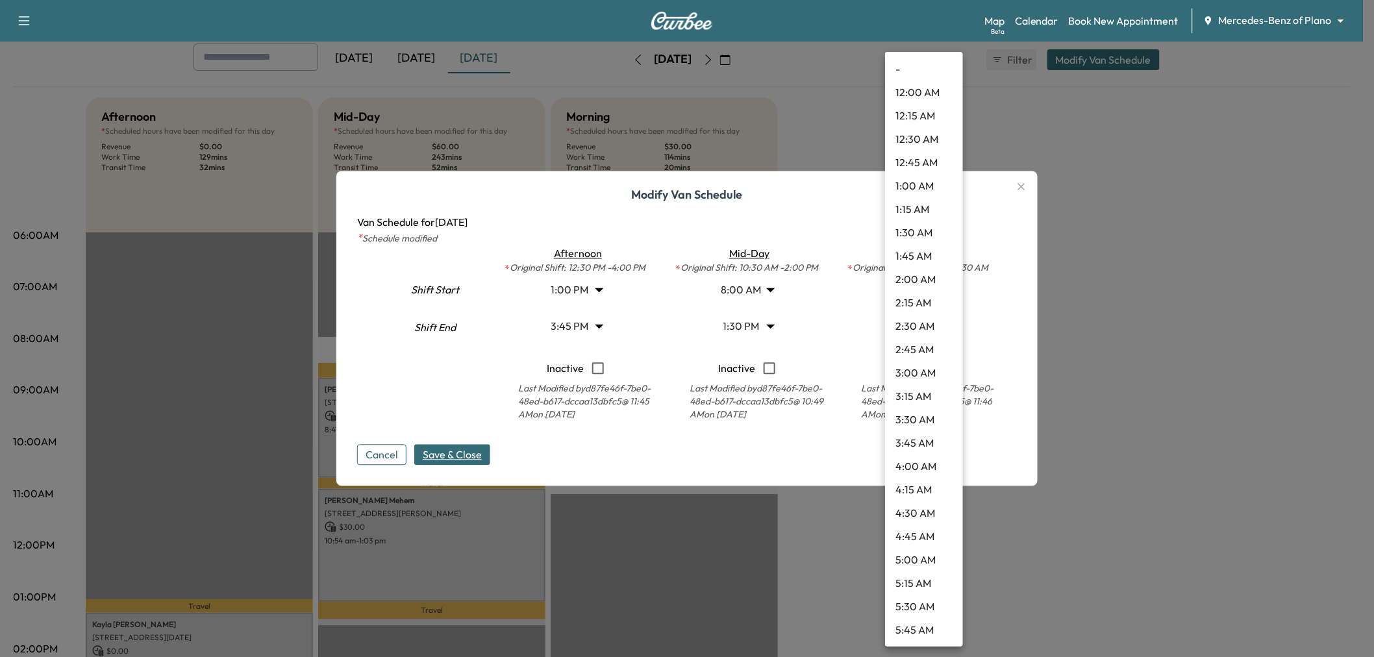
click at [912, 323] on body "Support Log Out Map Beta Calendar Book New Appointment Mercedes-Benz of Plano *…" at bounding box center [687, 256] width 1374 height 657
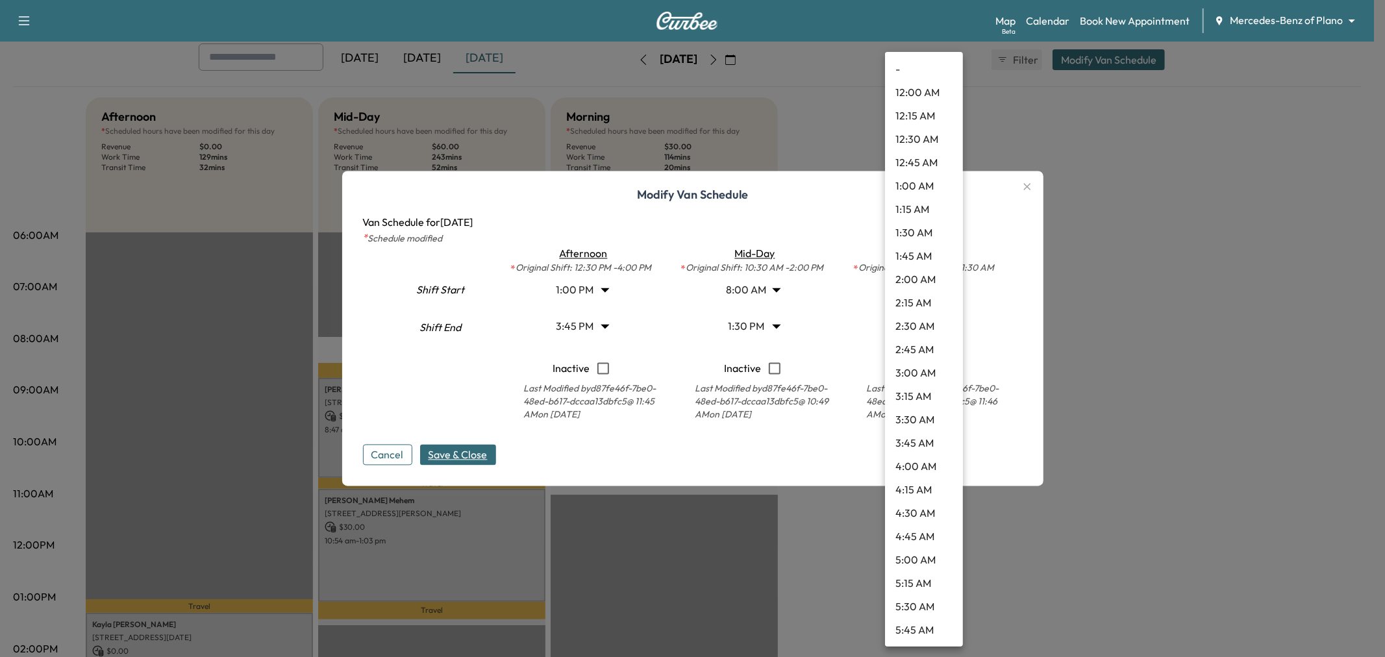
scroll to position [771, 0]
click at [914, 325] on li "10:45 AM" at bounding box center [924, 326] width 78 height 23
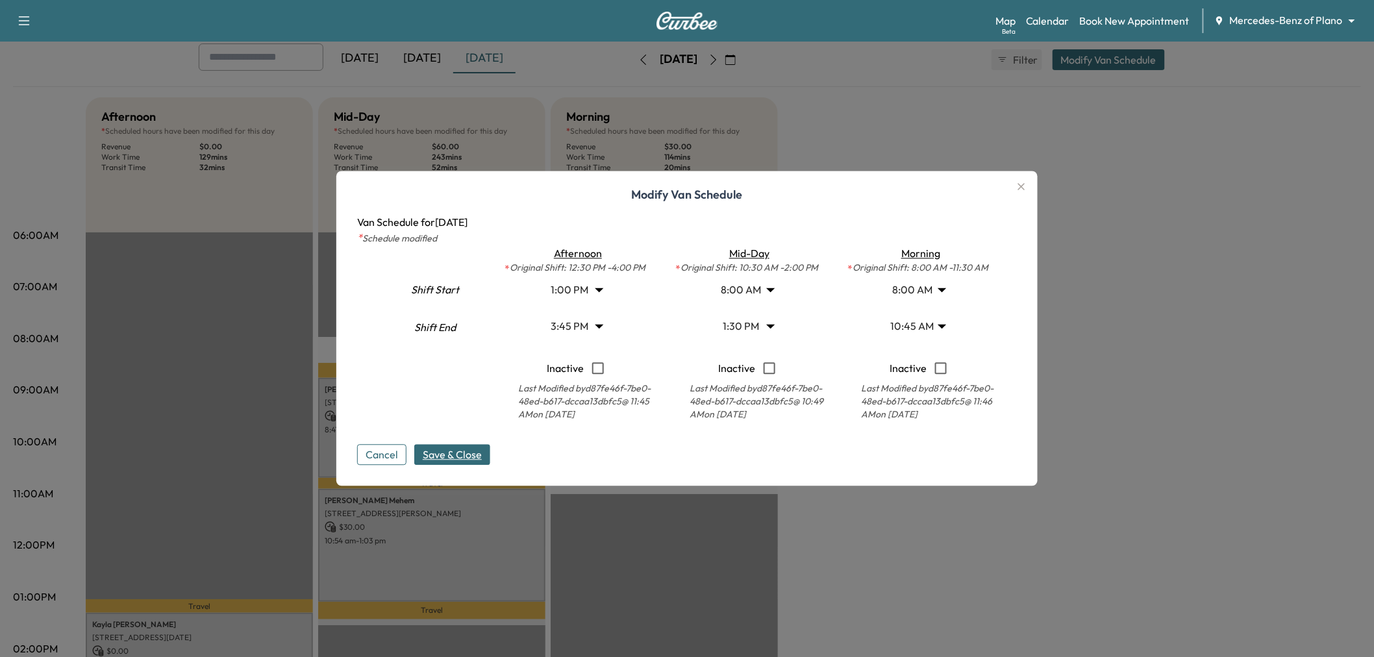
click at [468, 448] on span "Save & Close" at bounding box center [452, 456] width 59 height 16
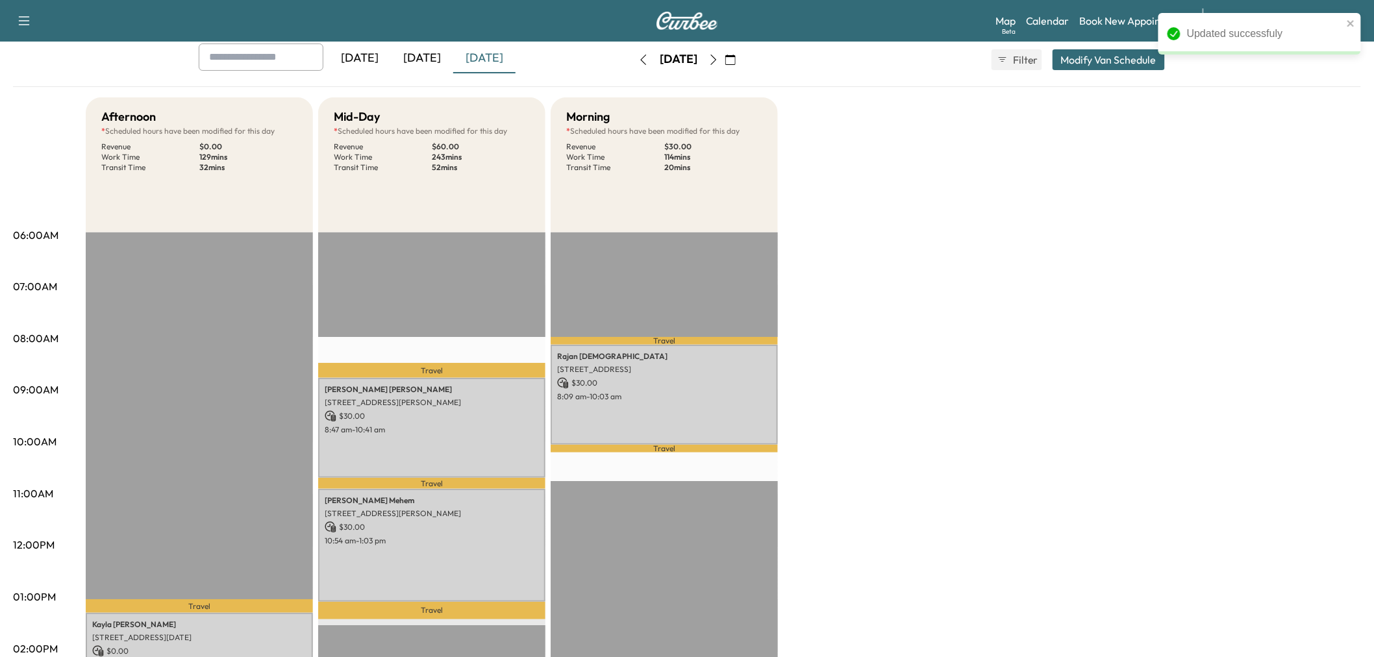
click at [847, 528] on div "Afternoon * Scheduled hours have been modified for this day Revenue $ 0.00 Work…" at bounding box center [724, 584] width 1276 height 974
click at [1068, 63] on button "Modify Van Schedule" at bounding box center [1109, 59] width 112 height 21
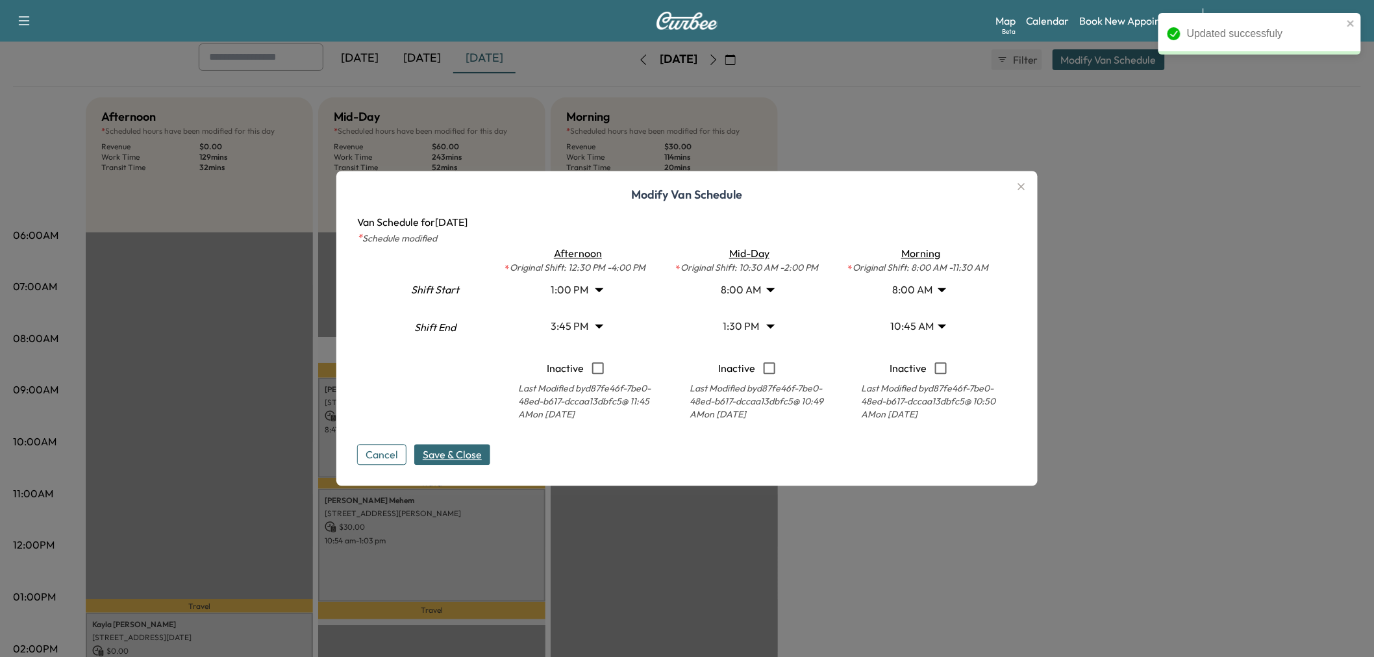
click at [927, 333] on body "Updated successfuly Support Log Out Map Beta Calendar Book New Appointment Merc…" at bounding box center [687, 256] width 1374 height 657
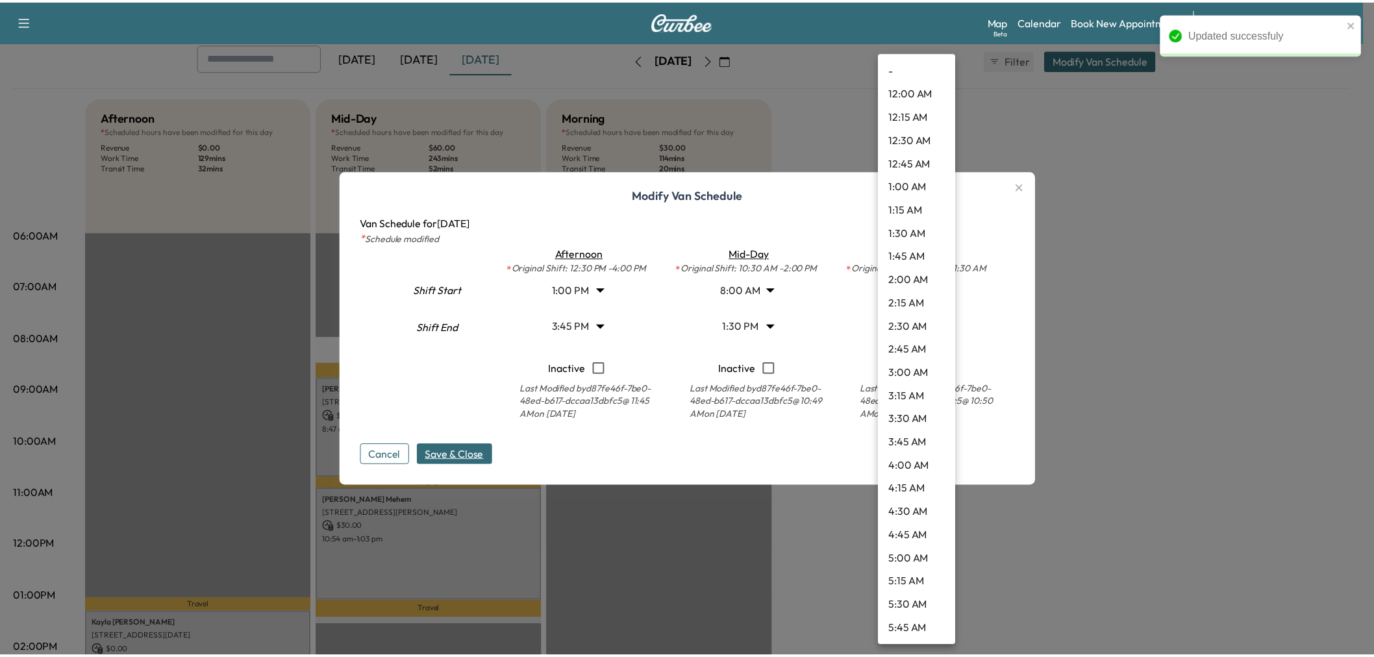
scroll to position [748, 0]
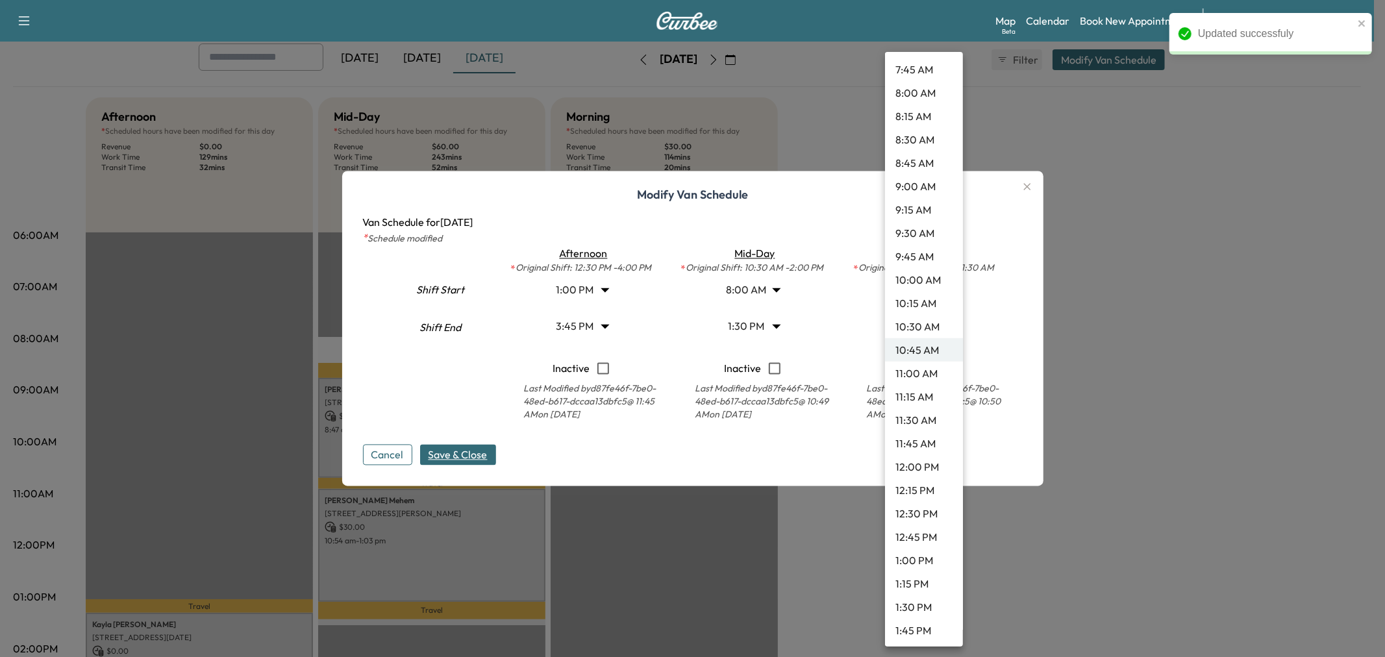
click at [926, 327] on li "10:30 AM" at bounding box center [924, 326] width 78 height 23
type input "****"
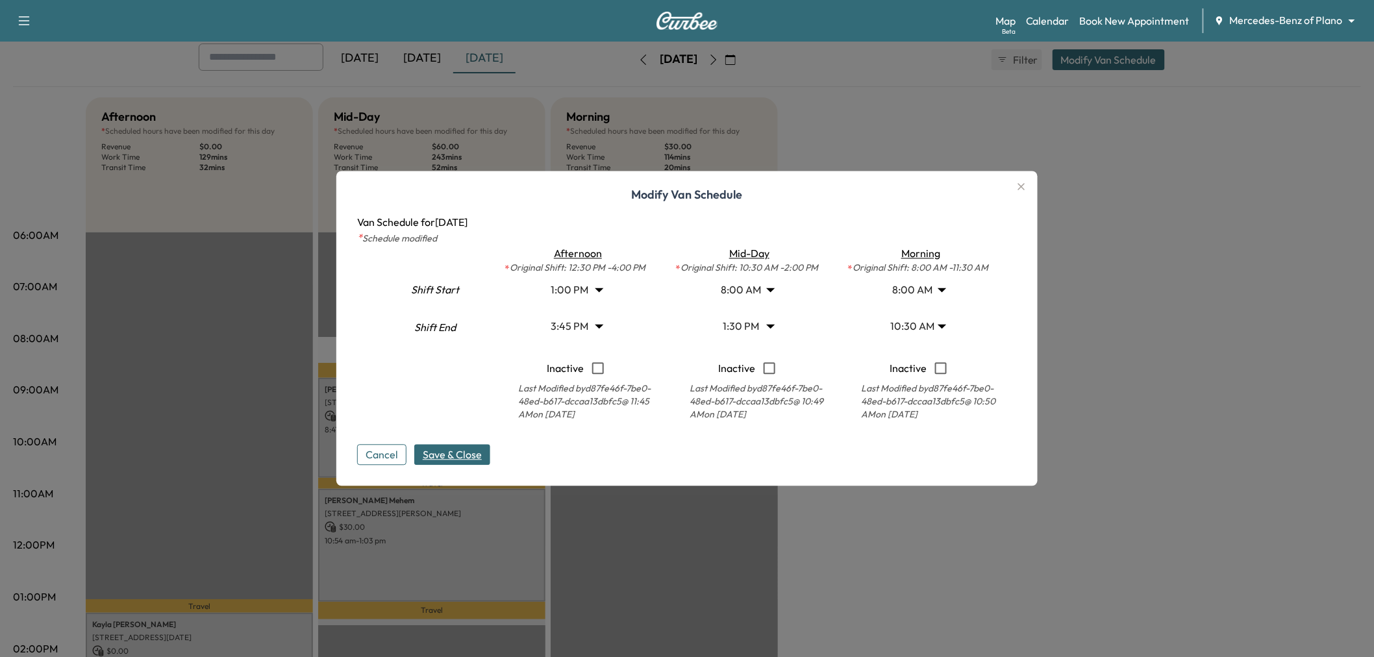
click at [460, 460] on span "Save & Close" at bounding box center [452, 456] width 59 height 16
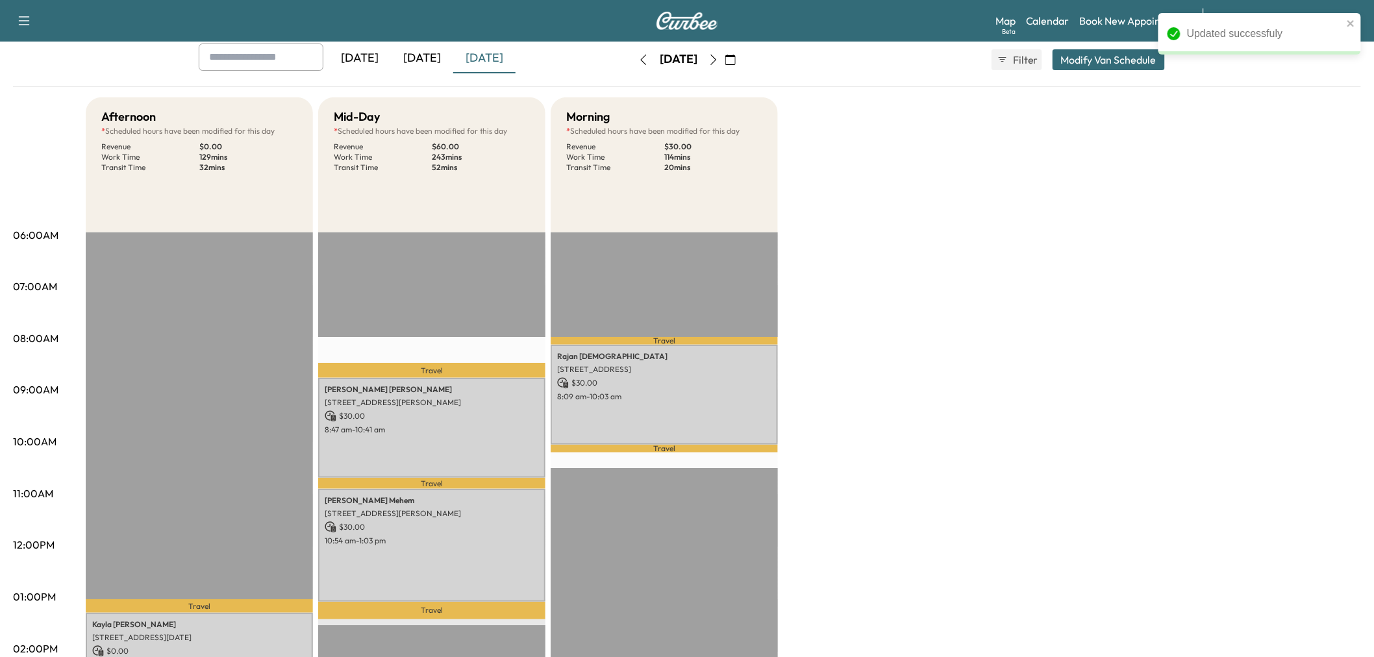
click at [914, 546] on div "Afternoon * Scheduled hours have been modified for this day Revenue $ 0.00 Work…" at bounding box center [724, 584] width 1276 height 974
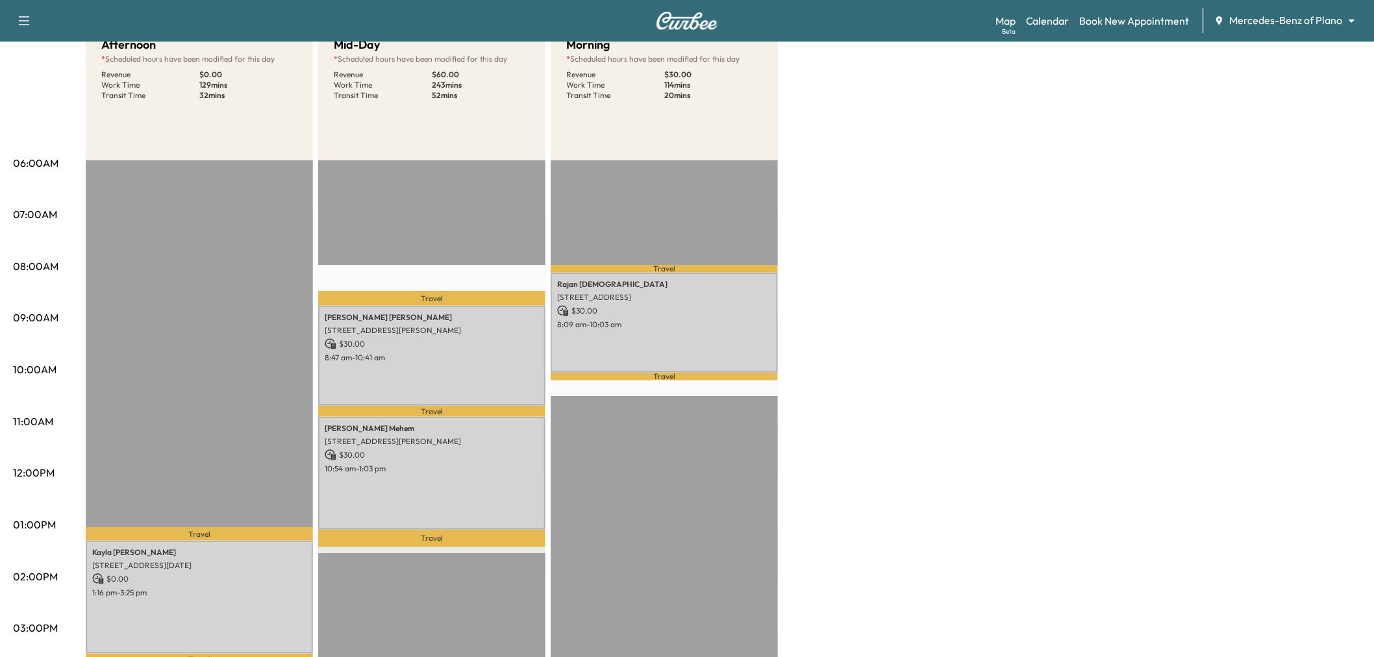
scroll to position [0, 0]
